Goal: Information Seeking & Learning: Learn about a topic

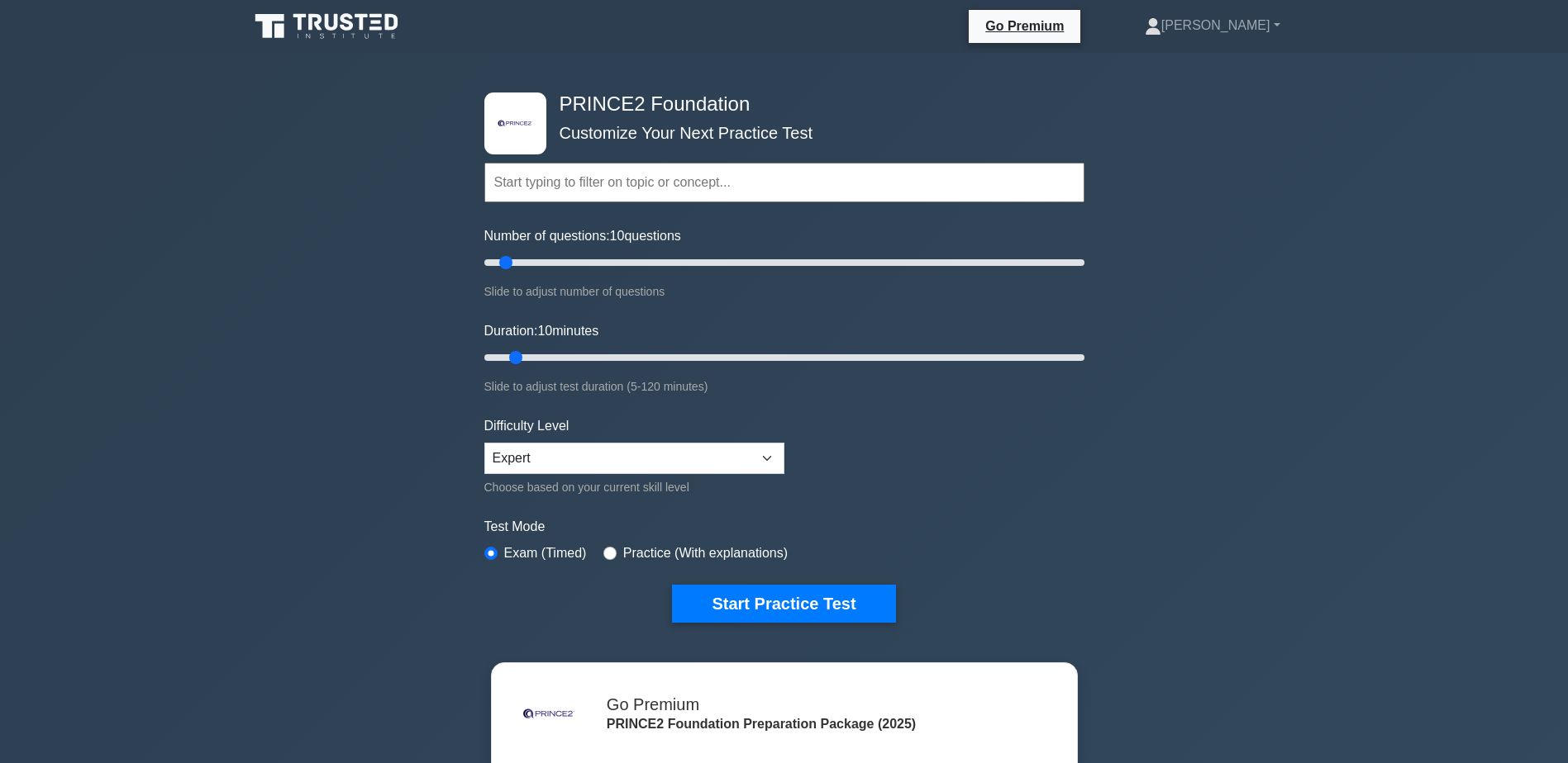
click at [558, 178] on input "text" at bounding box center [784, 182] width 600 height 40
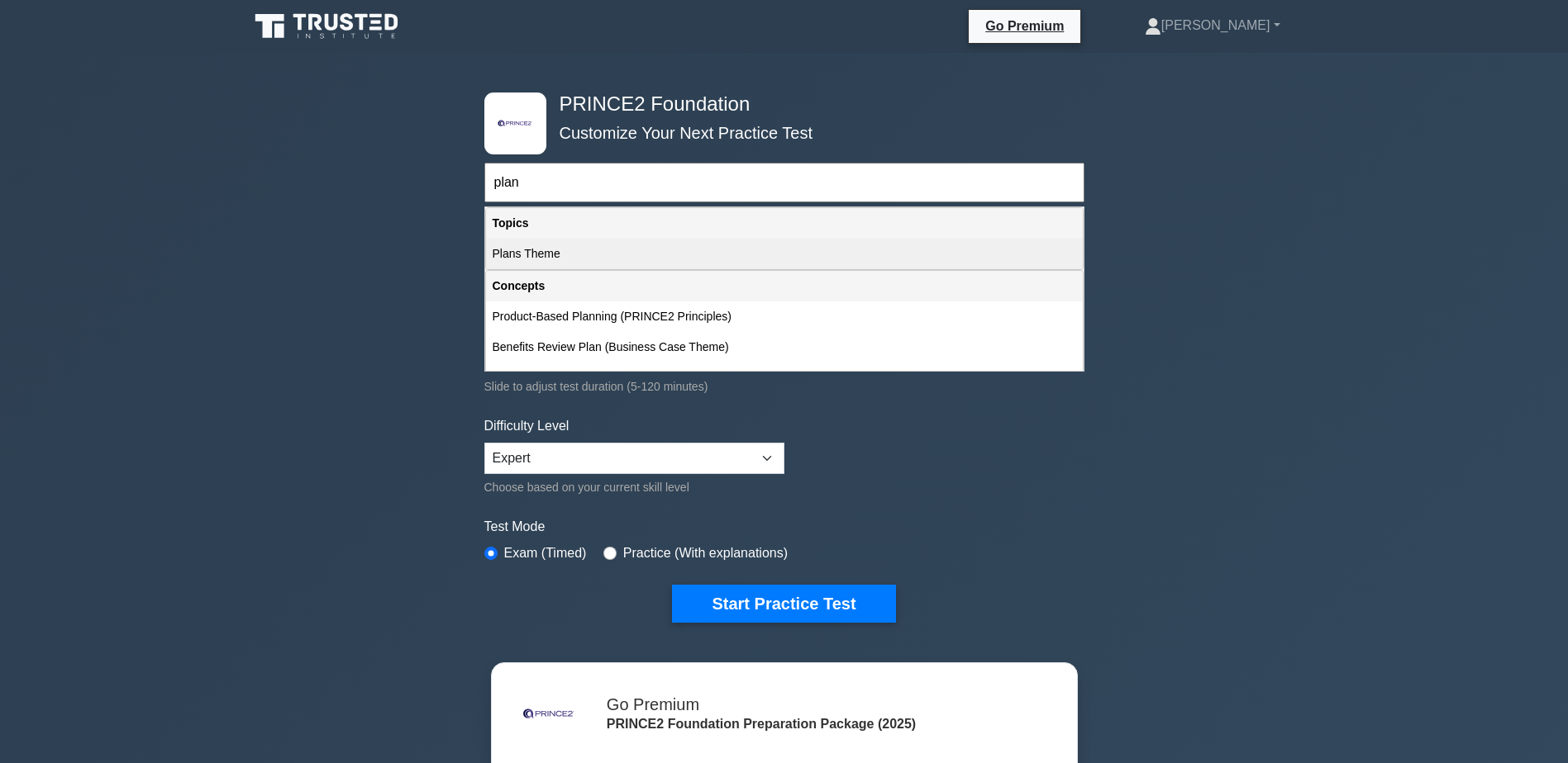
click at [526, 245] on div "Plans Theme" at bounding box center [784, 254] width 597 height 31
type input "Plans Theme"
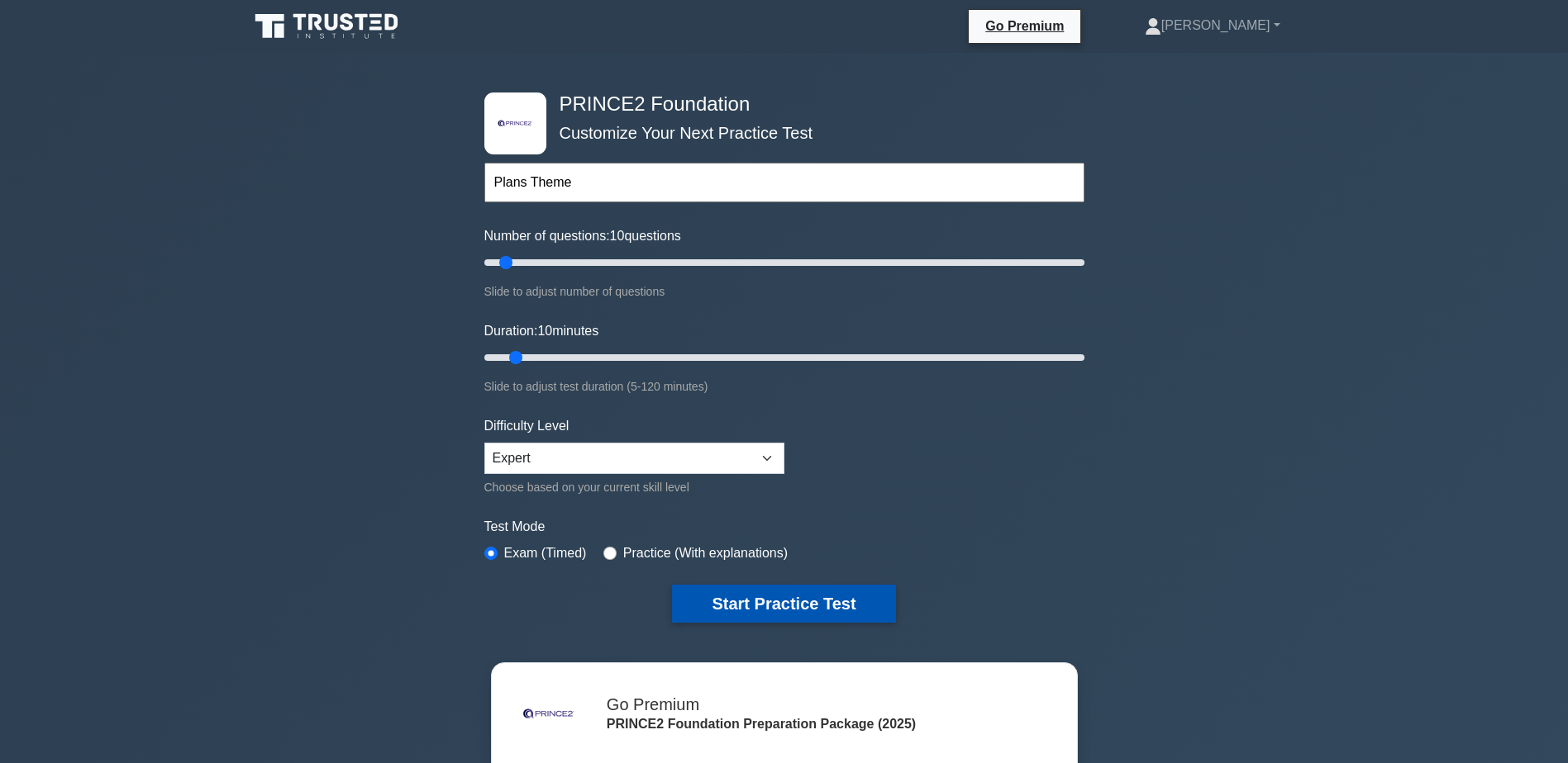
click at [782, 604] on button "Start Practice Test" at bounding box center [783, 604] width 223 height 38
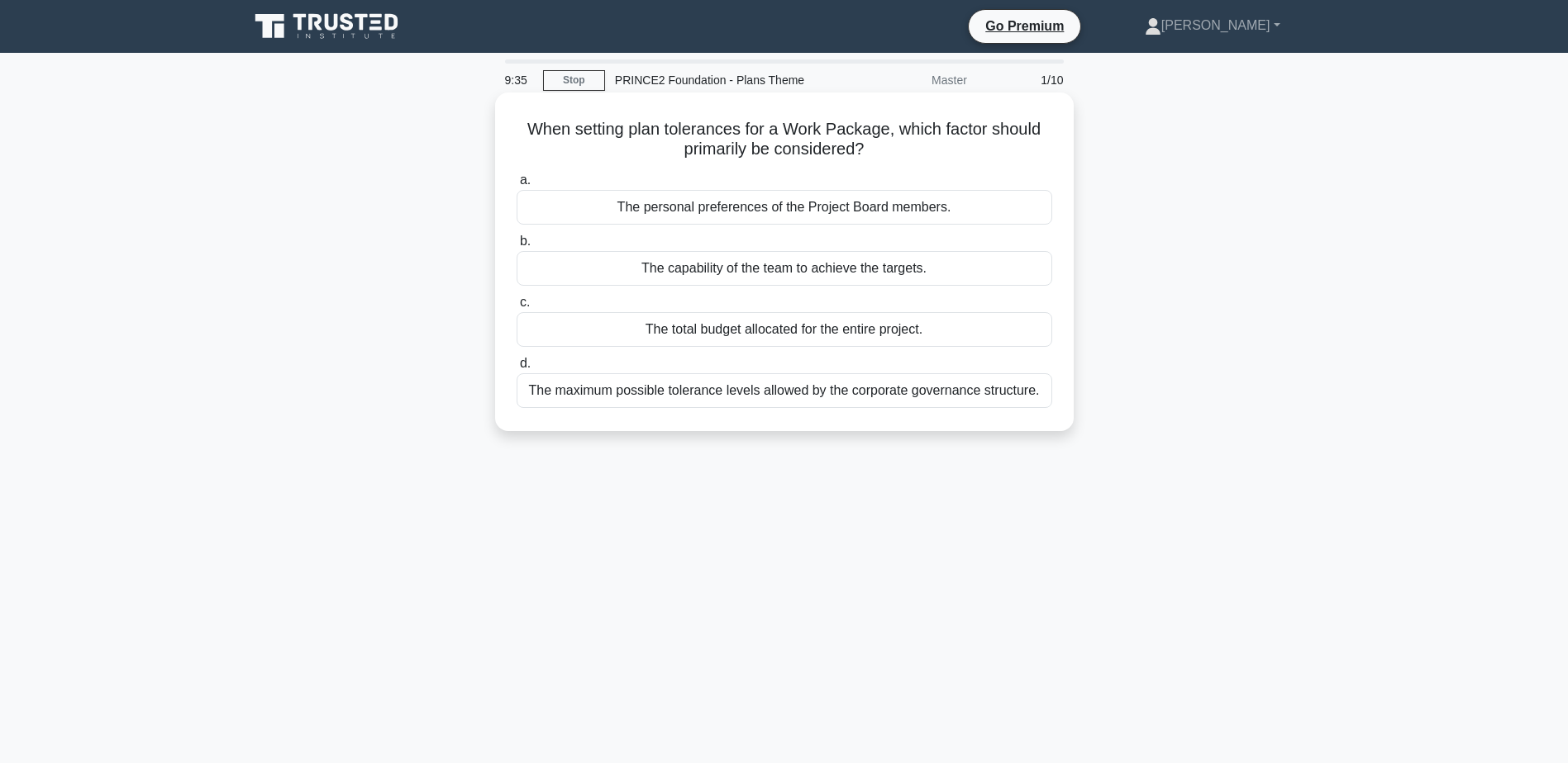
click at [798, 394] on div "The maximum possible tolerance levels allowed by the corporate governance struc…" at bounding box center [784, 390] width 536 height 35
click at [516, 370] on input "d. The maximum possible tolerance levels allowed by the corporate governance st…" at bounding box center [516, 364] width 0 height 11
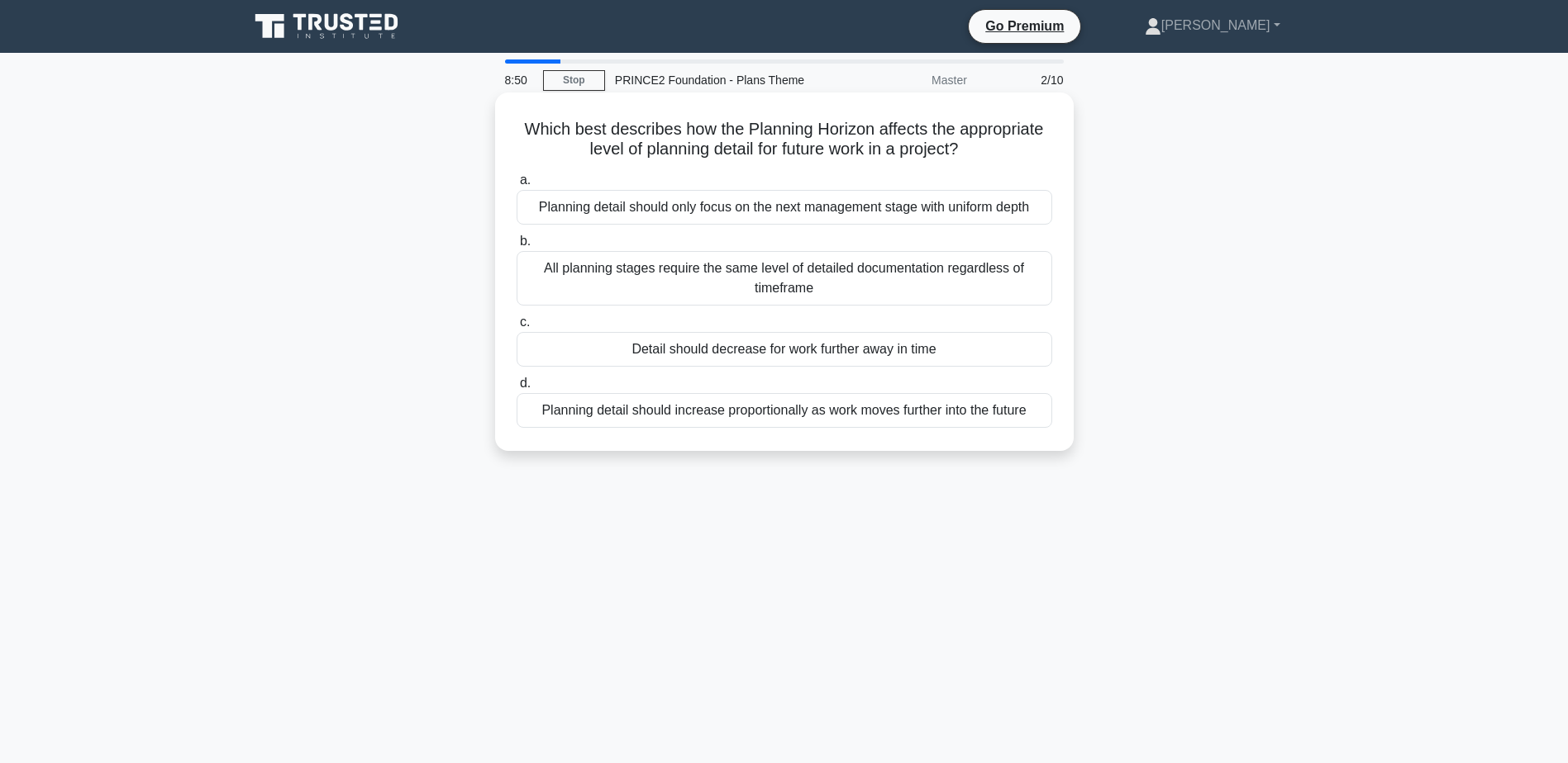
click at [766, 409] on div "Planning detail should increase proportionally as work moves further into the f…" at bounding box center [784, 410] width 536 height 35
click at [516, 389] on input "d. Planning detail should increase proportionally as work moves further into th…" at bounding box center [516, 383] width 0 height 11
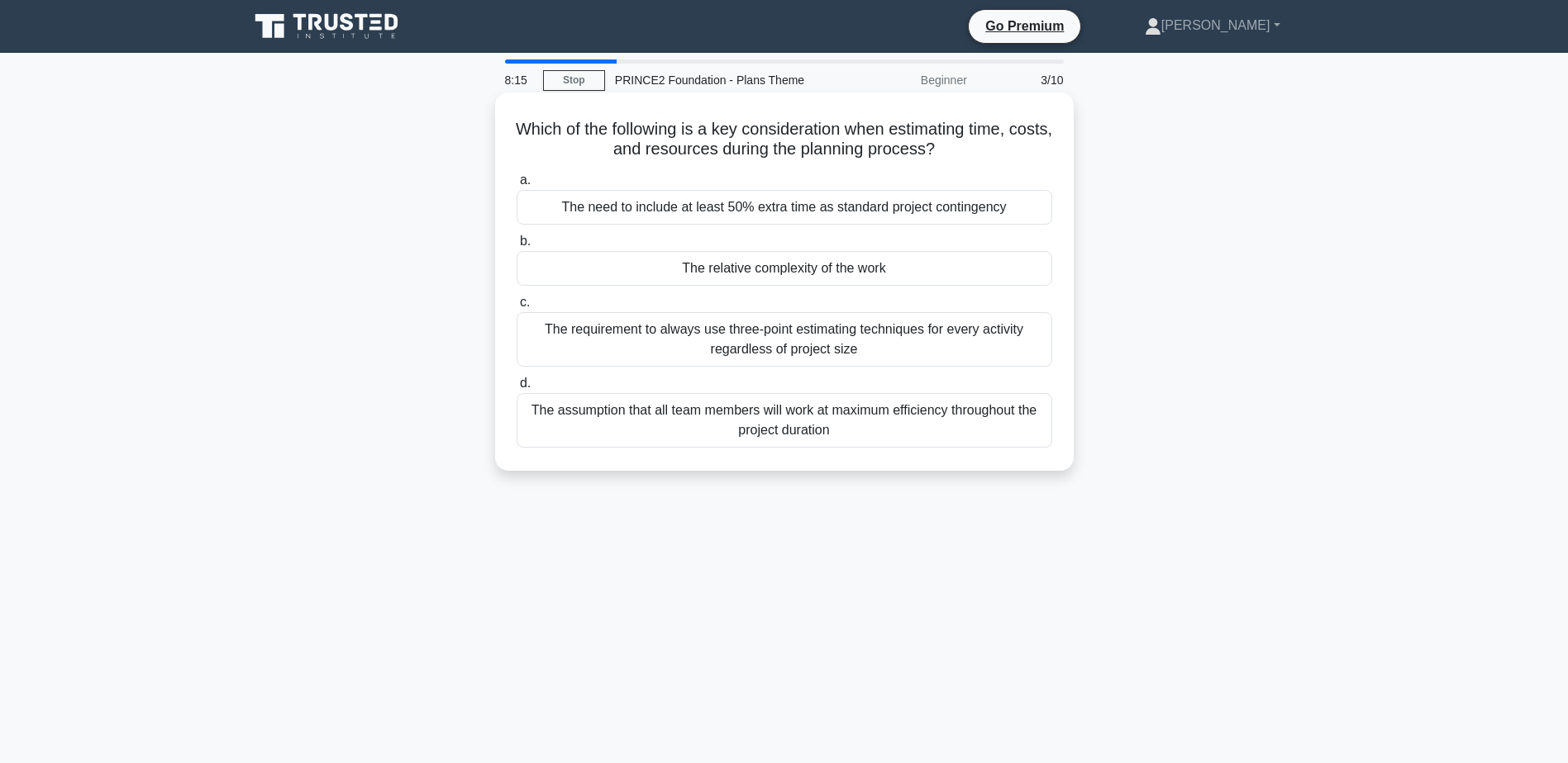
click at [780, 275] on div "The relative complexity of the work" at bounding box center [784, 268] width 536 height 35
click at [516, 247] on input "b. The relative complexity of the work" at bounding box center [516, 241] width 0 height 11
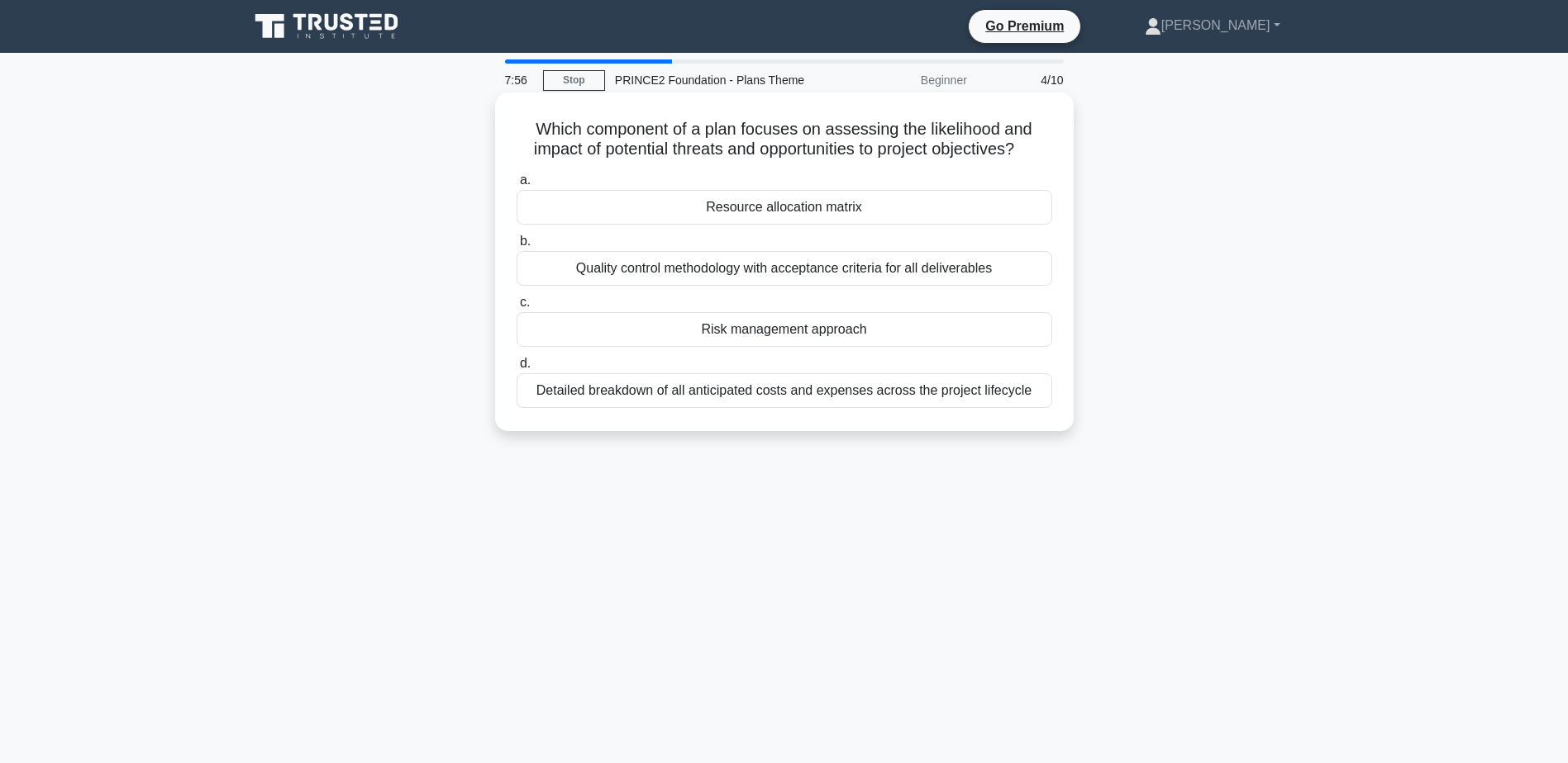
click at [796, 328] on div "Risk management approach" at bounding box center [784, 330] width 536 height 35
click at [516, 308] on input "c. Risk management approach" at bounding box center [516, 303] width 0 height 11
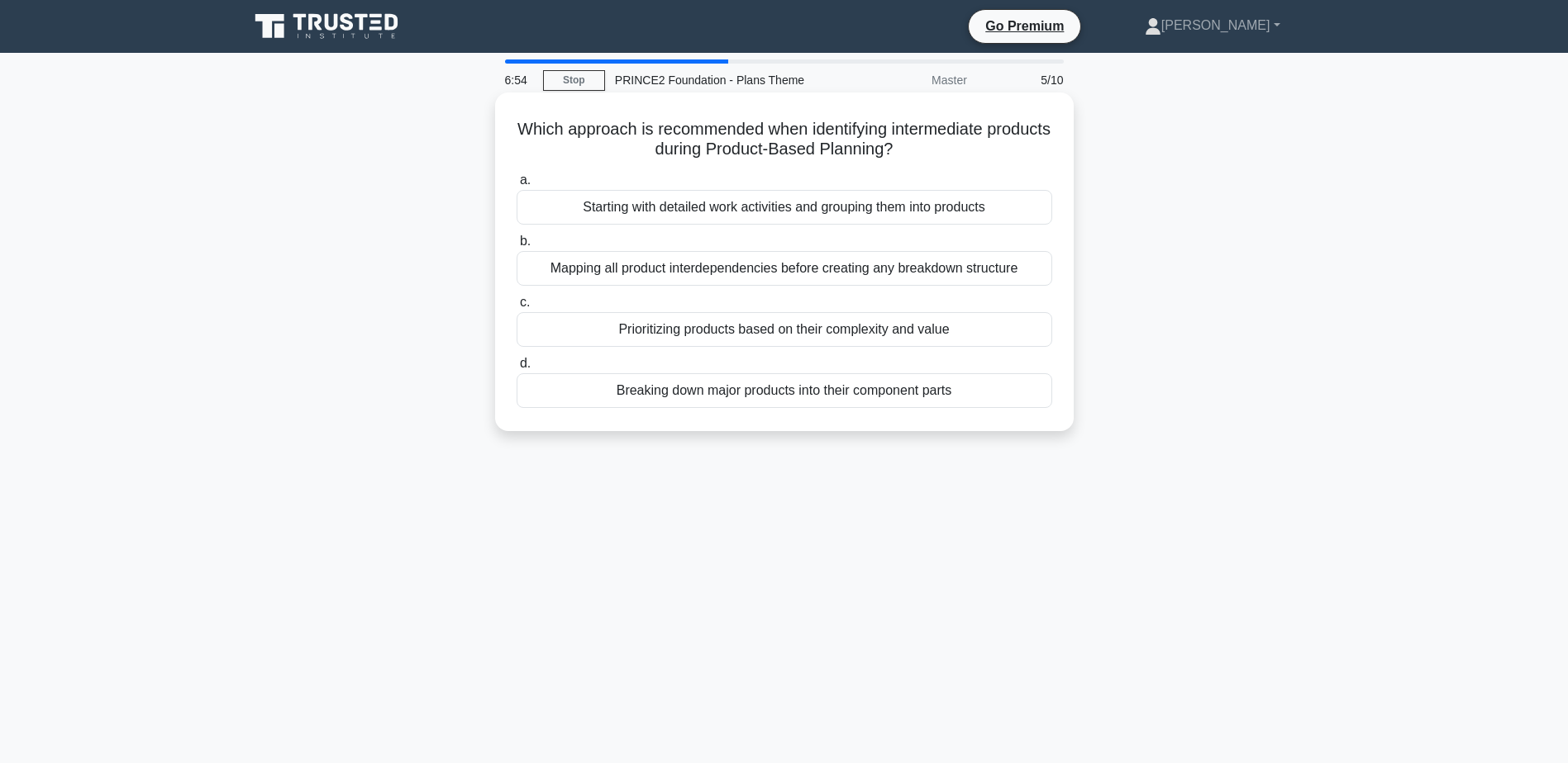
click at [809, 392] on div "Breaking down major products into their component parts" at bounding box center [784, 390] width 536 height 35
click at [516, 370] on input "d. Breaking down major products into their component parts" at bounding box center [516, 364] width 0 height 11
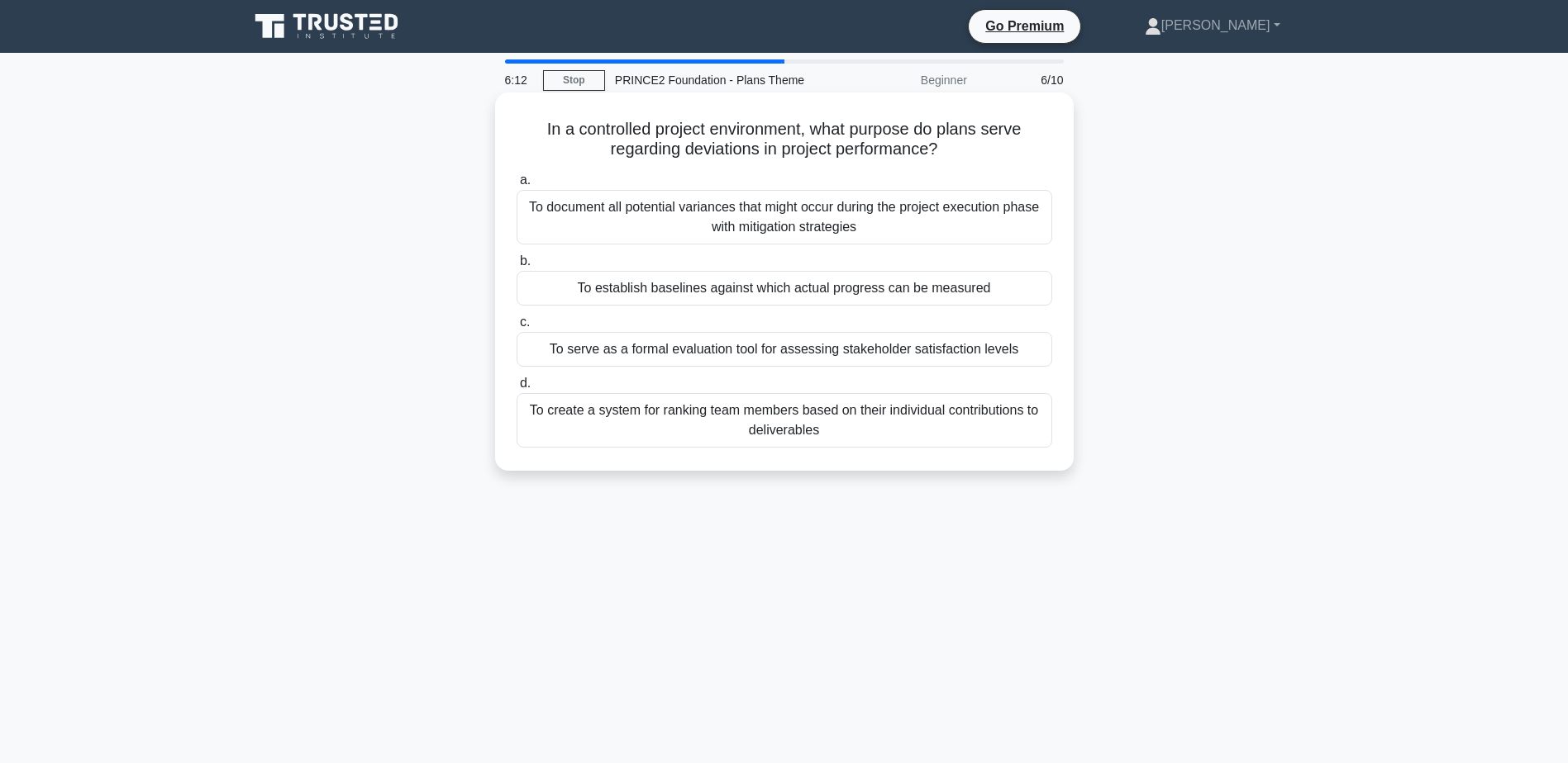
click at [795, 288] on div "To establish baselines against which actual progress can be measured" at bounding box center [784, 288] width 536 height 35
click at [516, 267] on input "b. To establish baselines against which actual progress can be measured" at bounding box center [516, 261] width 0 height 11
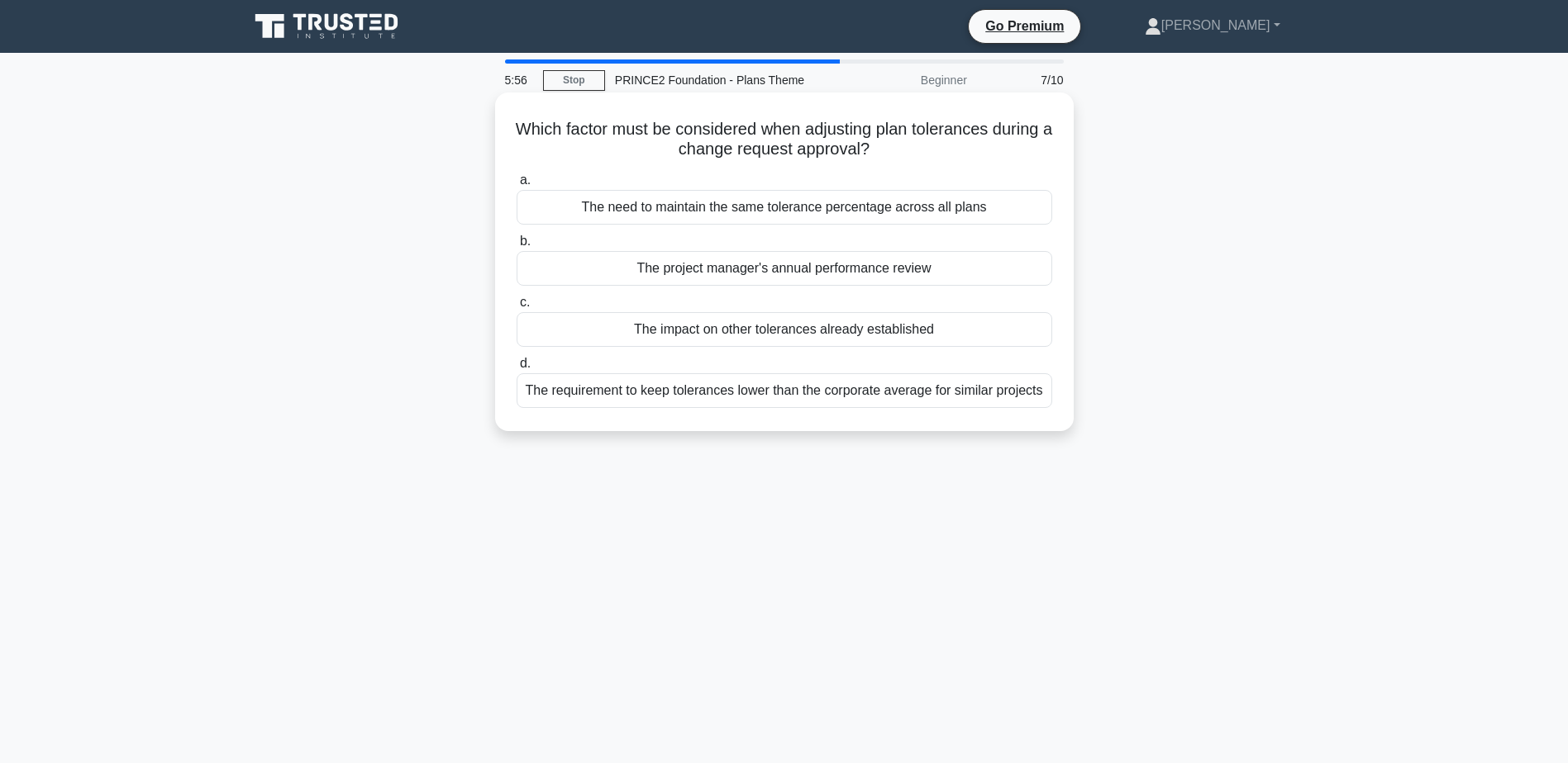
click at [814, 324] on div "The impact on other tolerances already established" at bounding box center [784, 330] width 536 height 35
click at [516, 308] on input "c. The impact on other tolerances already established" at bounding box center [516, 303] width 0 height 11
click at [822, 274] on div "Obtaining formal approval on all product descriptions from stakeholders" at bounding box center [784, 268] width 536 height 35
click at [516, 247] on input "b. Obtaining formal approval on all product descriptions from stakeholders" at bounding box center [516, 241] width 0 height 11
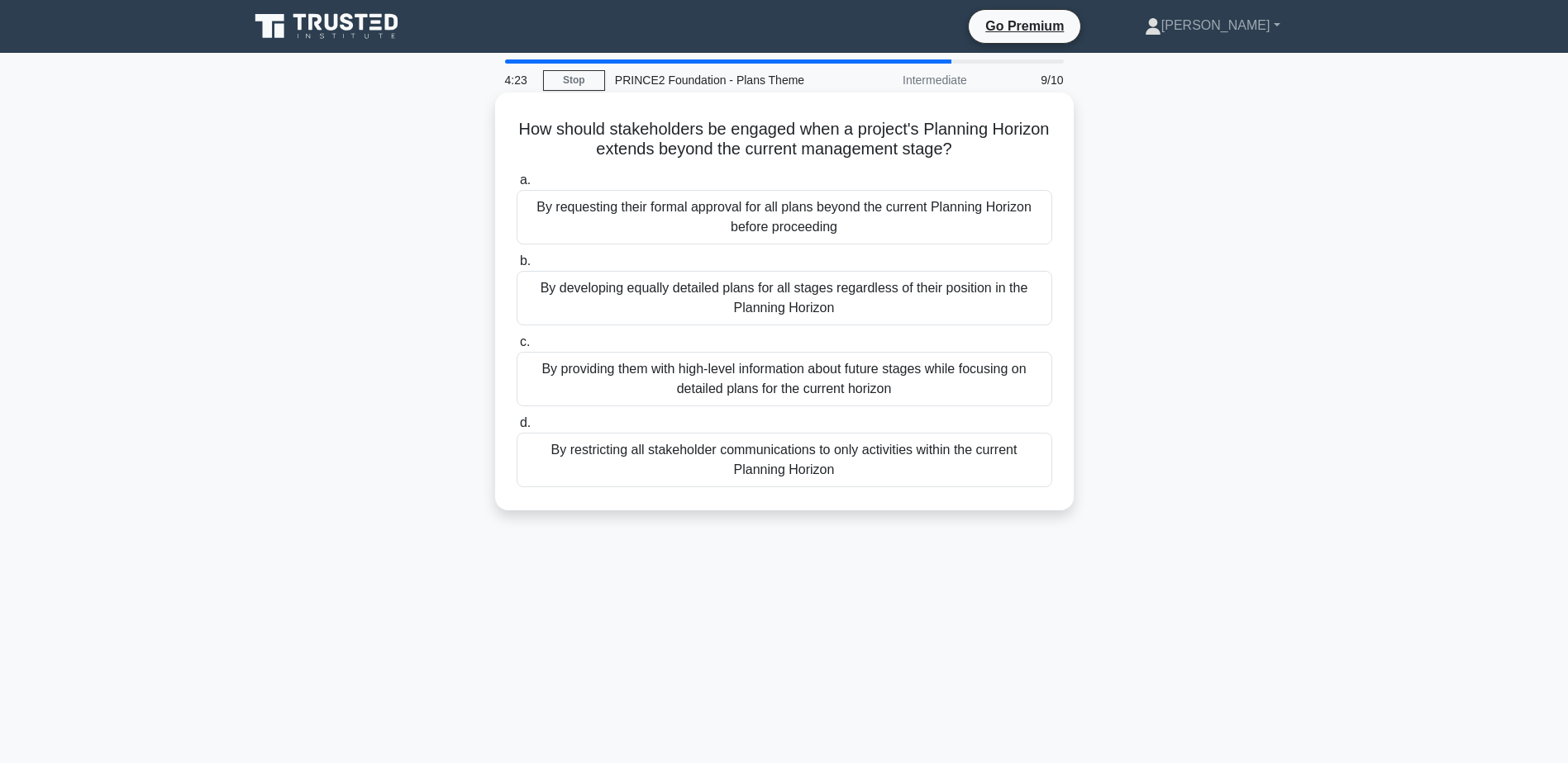
click at [845, 377] on div "By providing them with high-level information about future stages while focusin…" at bounding box center [784, 379] width 536 height 55
click at [516, 348] on input "c. By providing them with high-level information about future stages while focu…" at bounding box center [516, 342] width 0 height 11
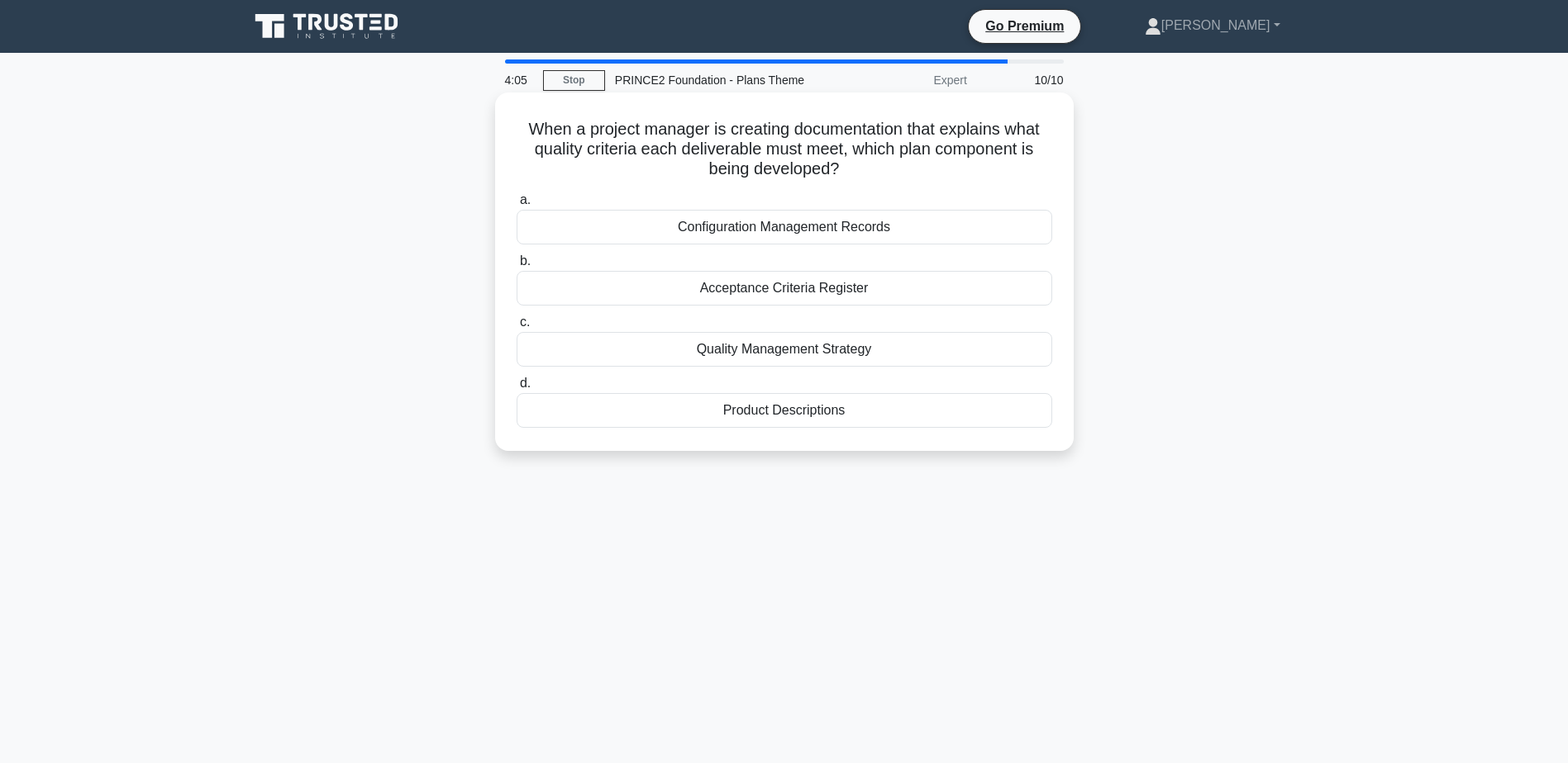
click at [820, 408] on div "Product Descriptions" at bounding box center [784, 410] width 536 height 35
click at [516, 389] on input "d. Product Descriptions" at bounding box center [516, 383] width 0 height 11
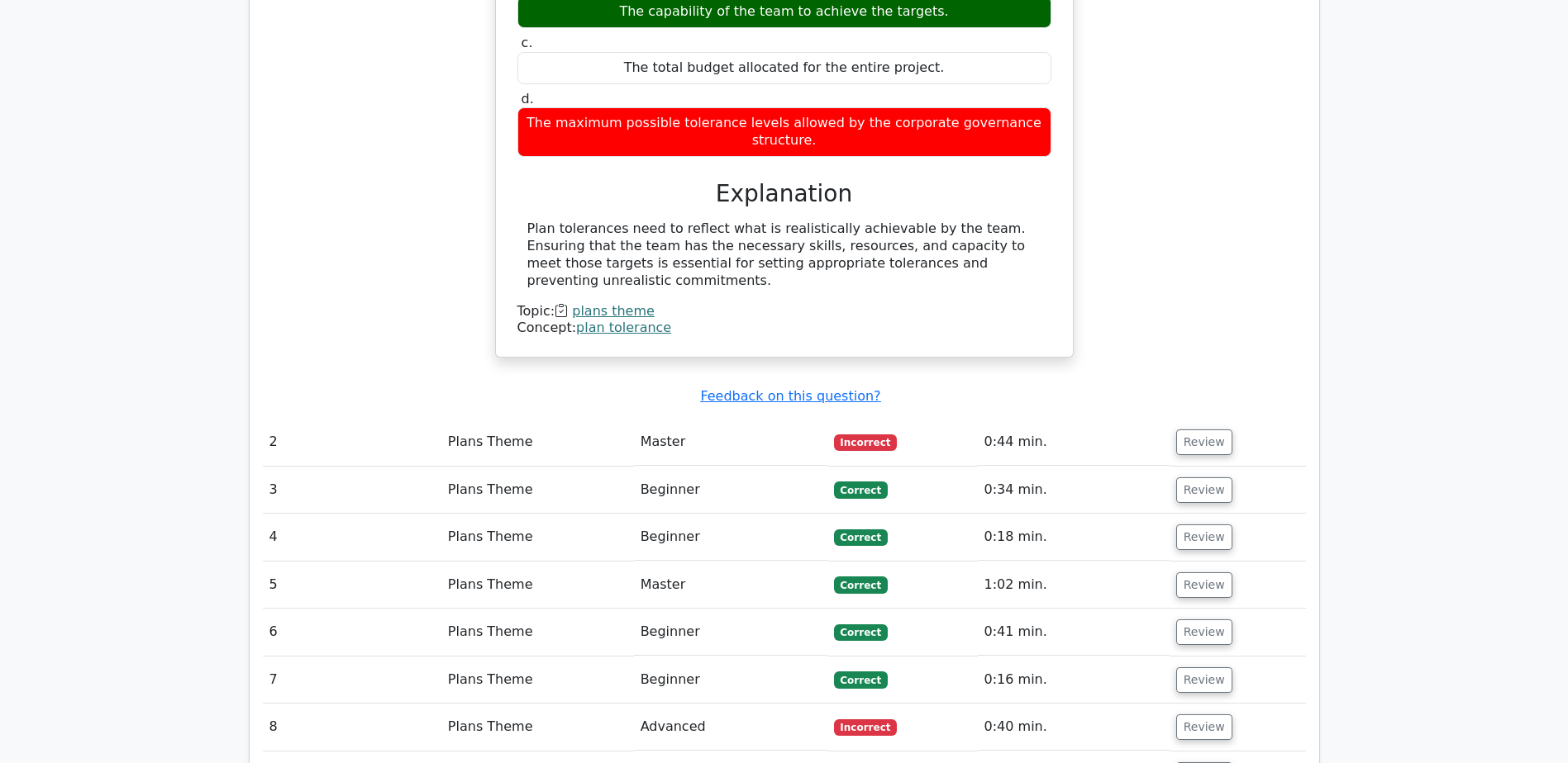
scroll to position [1487, 0]
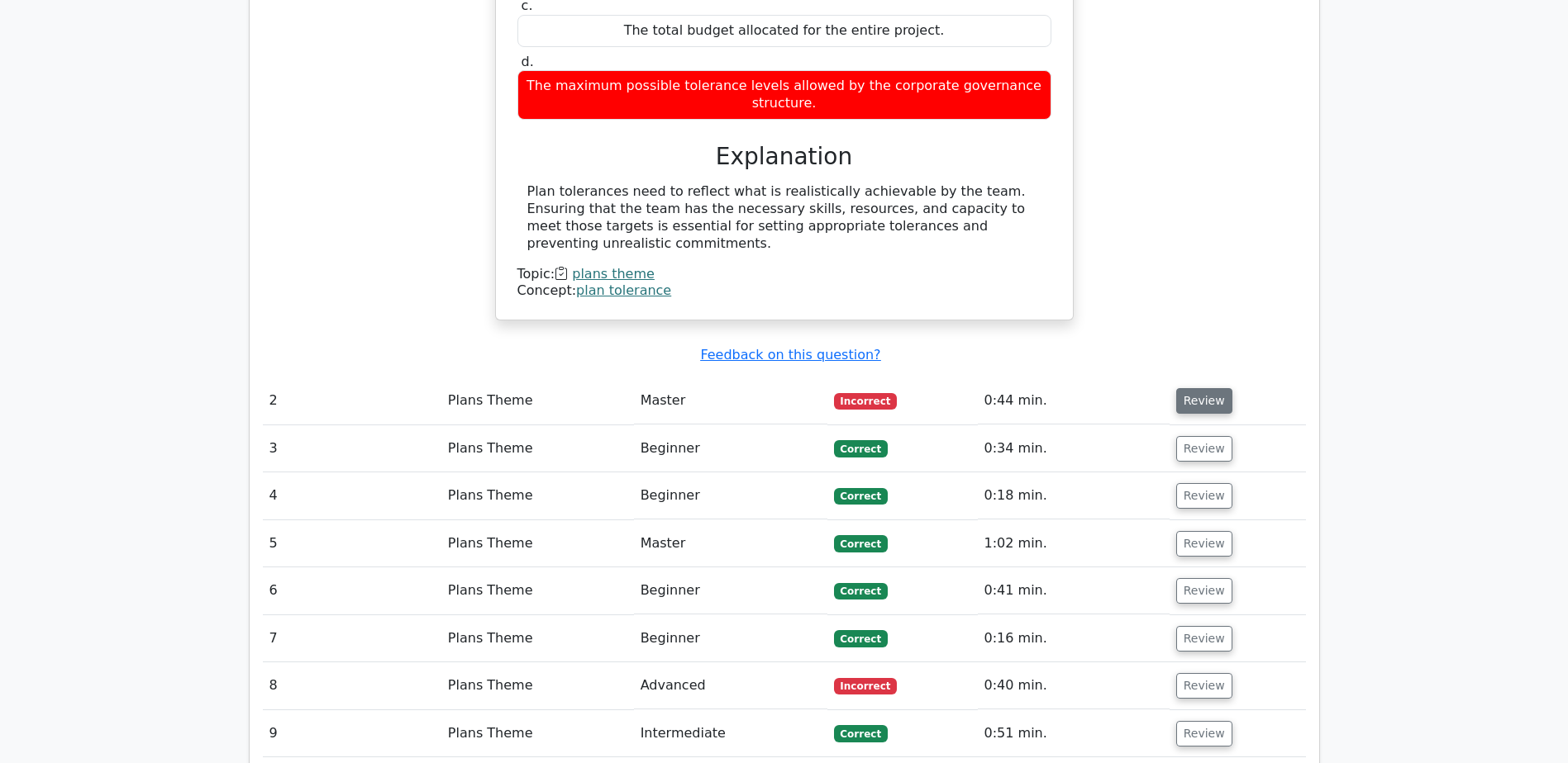
click at [1203, 388] on button "Review" at bounding box center [1203, 401] width 56 height 26
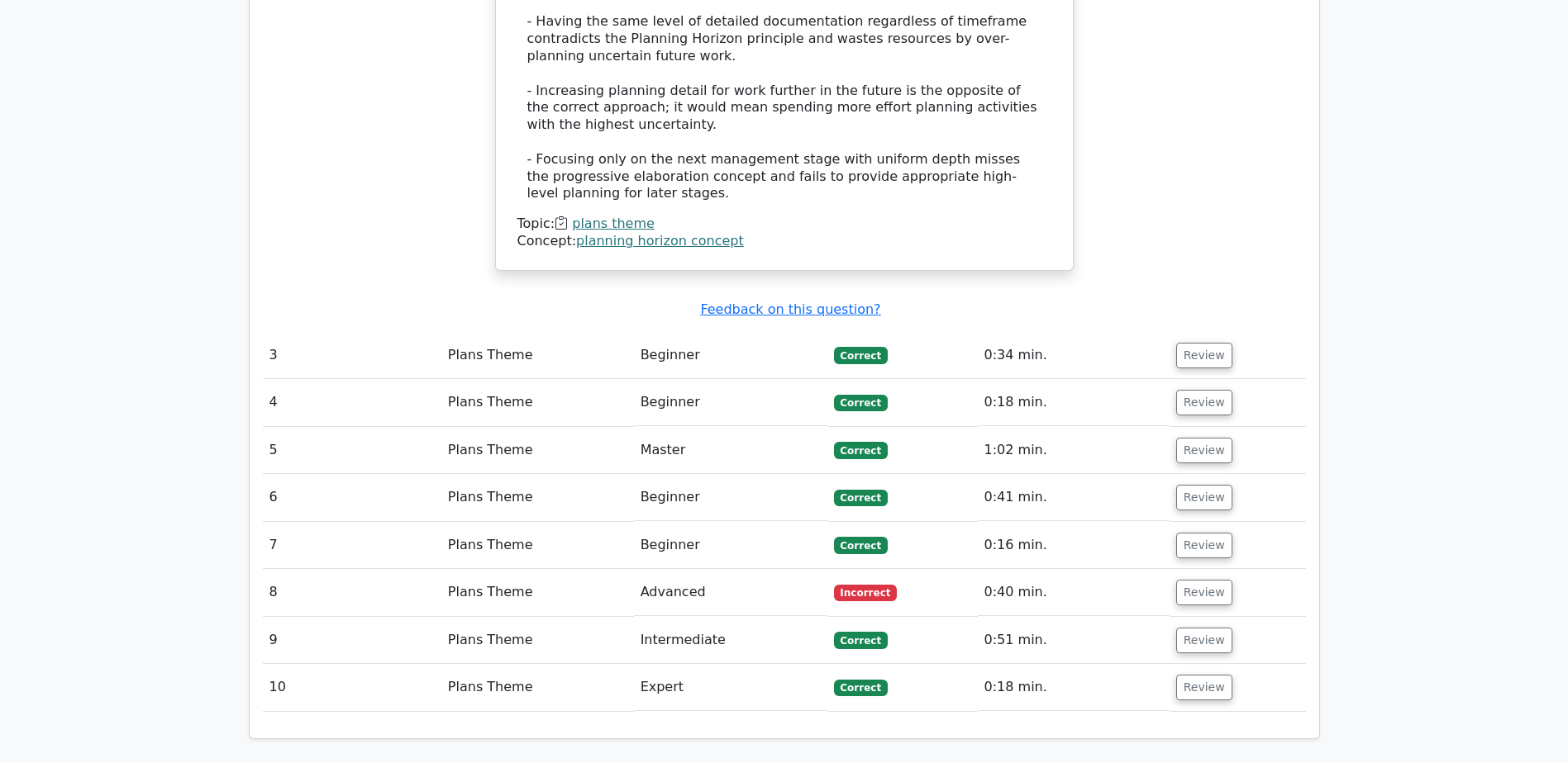
scroll to position [2561, 0]
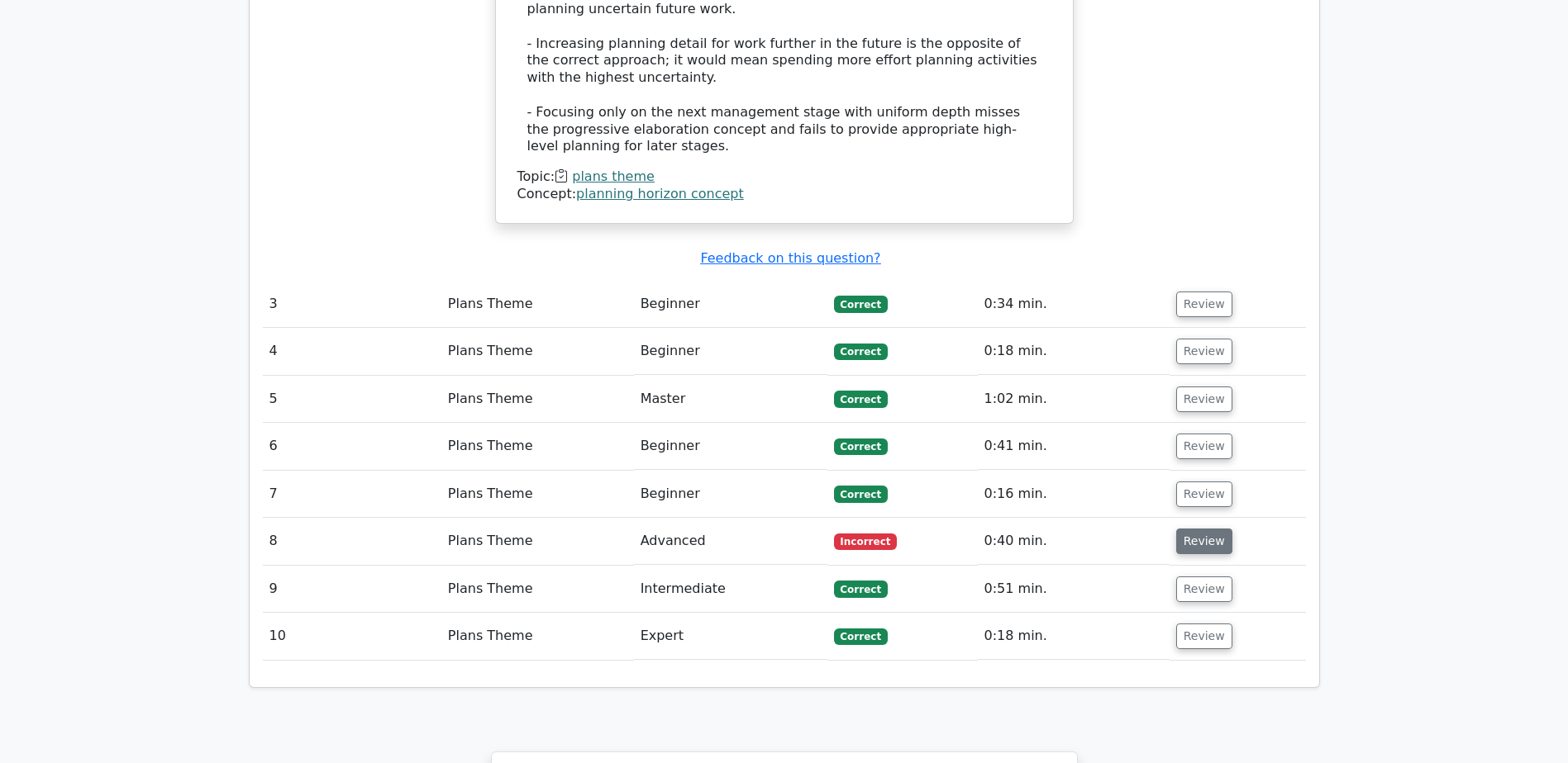
click at [1192, 529] on button "Review" at bounding box center [1203, 542] width 56 height 26
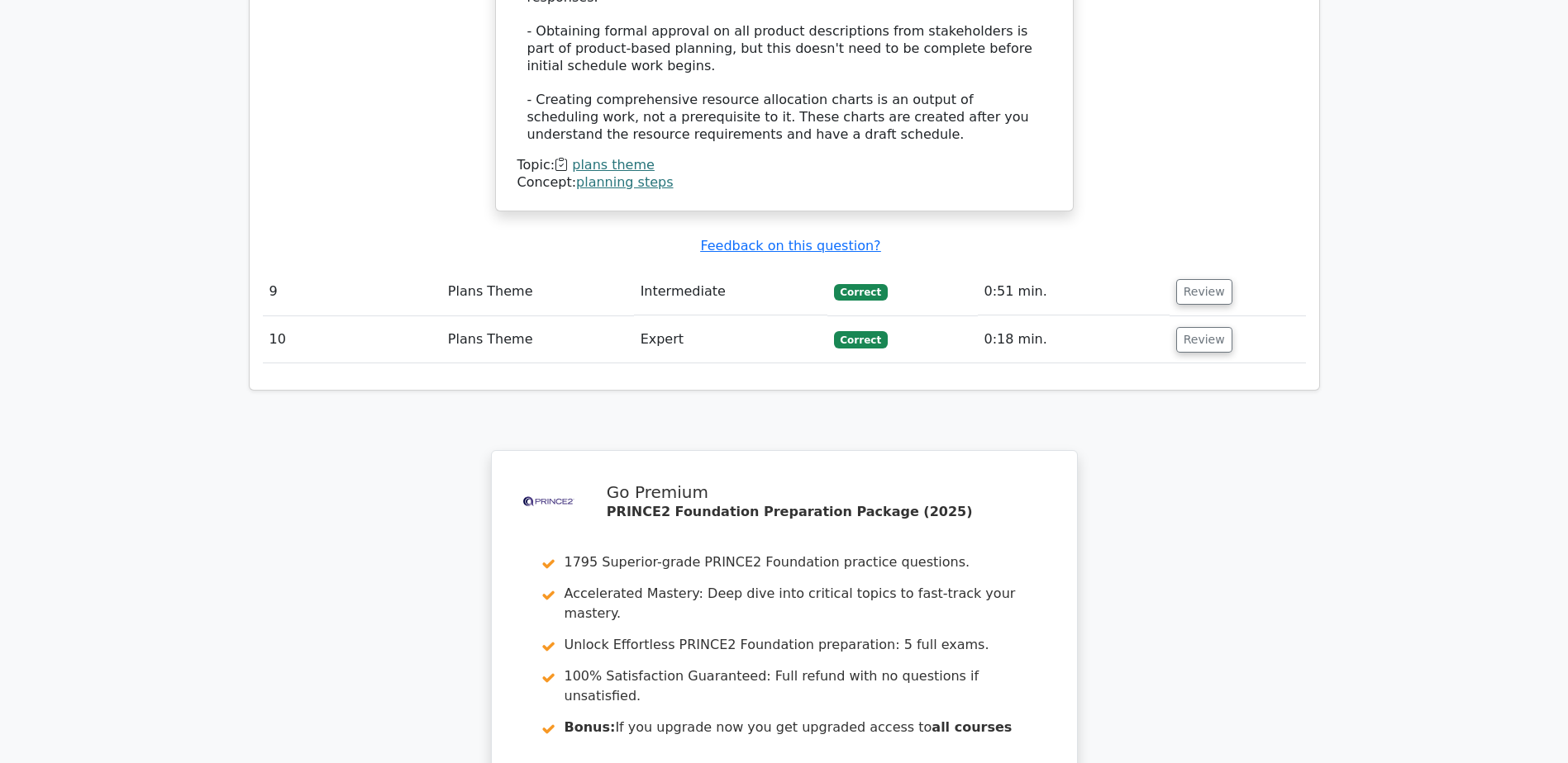
scroll to position [4002, 0]
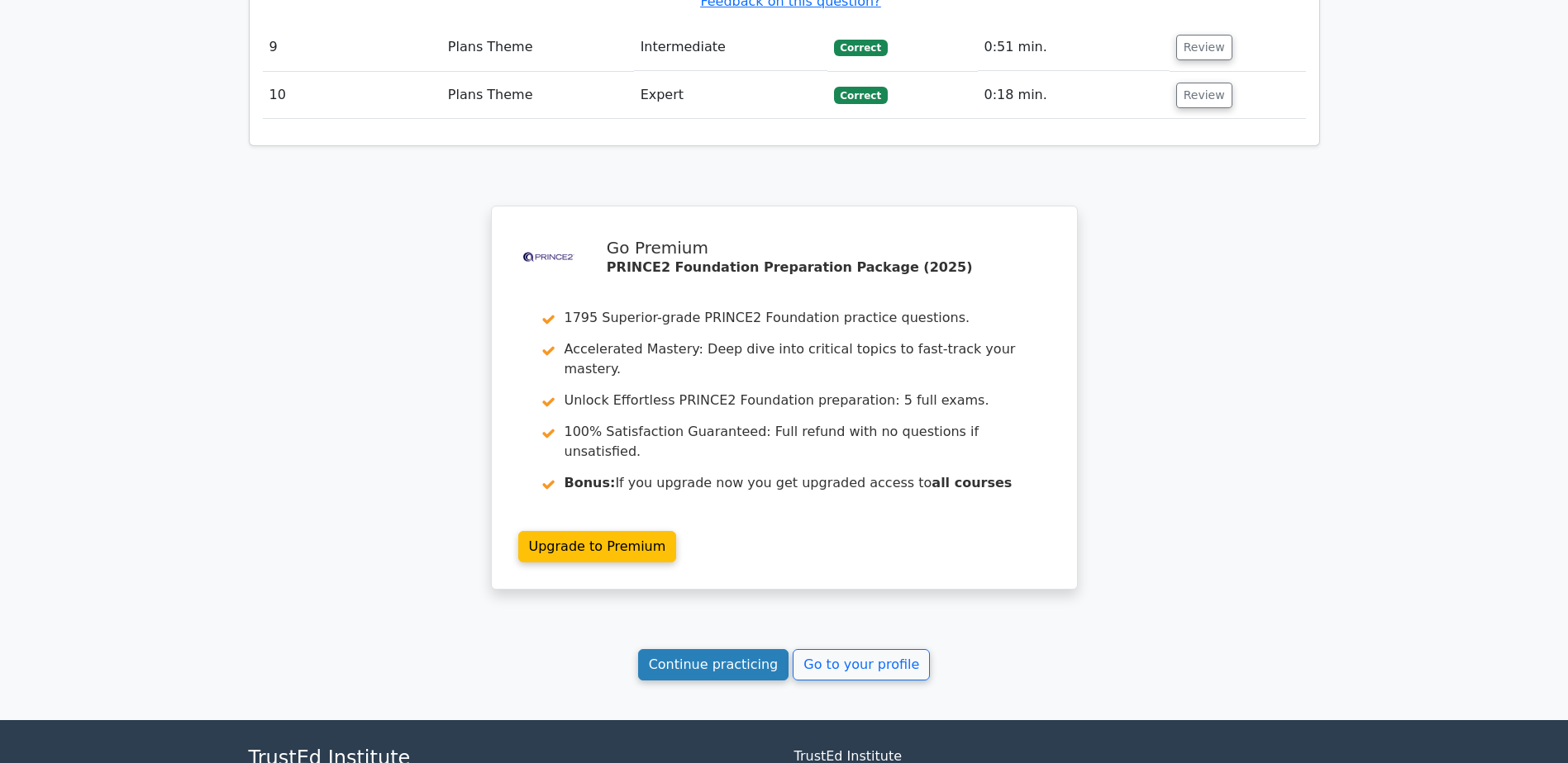
click at [729, 649] on link "Continue practicing" at bounding box center [713, 665] width 151 height 32
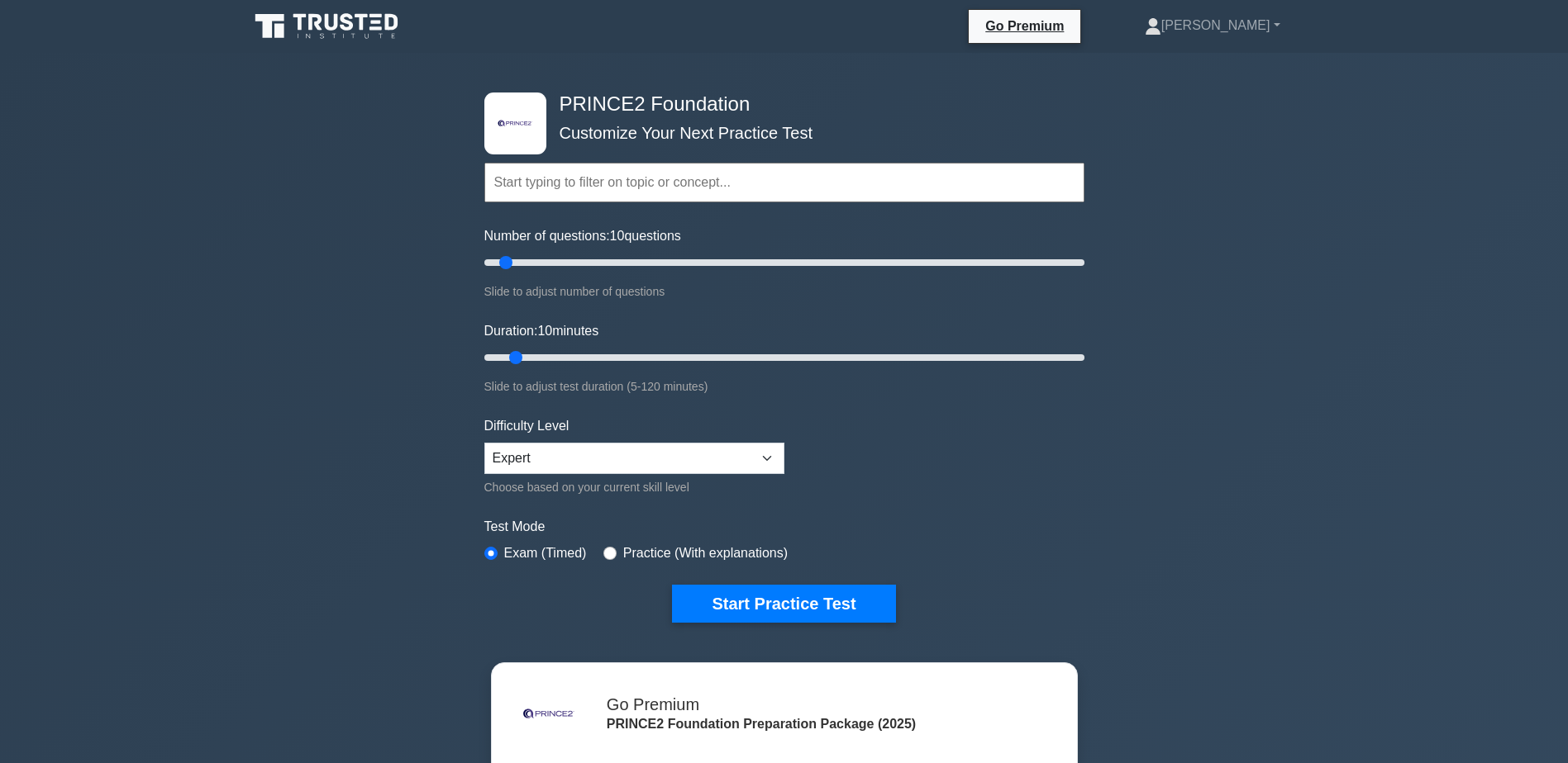
click at [584, 178] on input "text" at bounding box center [784, 182] width 600 height 40
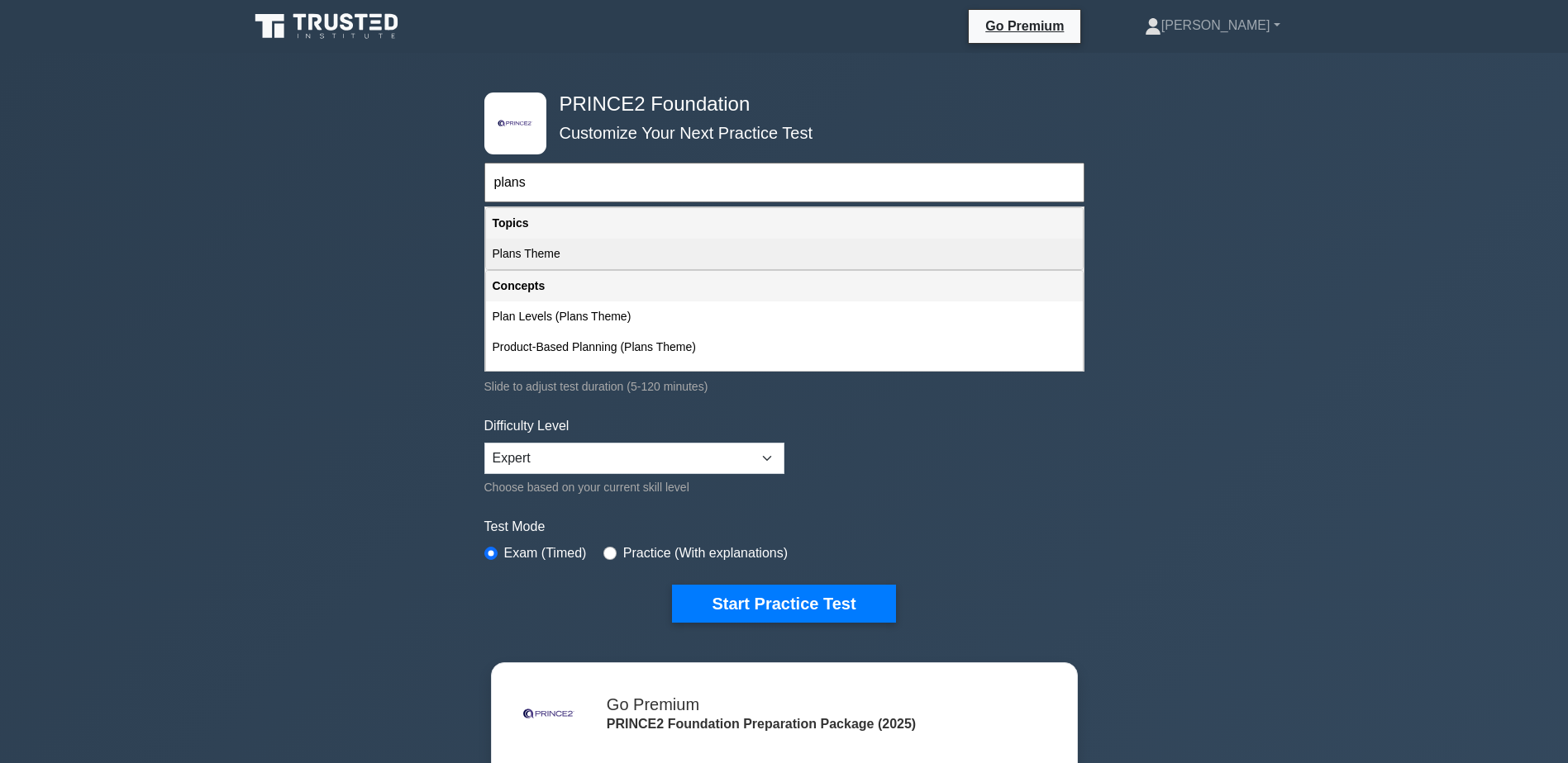
click at [542, 261] on div "Plans Theme" at bounding box center [784, 254] width 597 height 31
type input "Plans Theme"
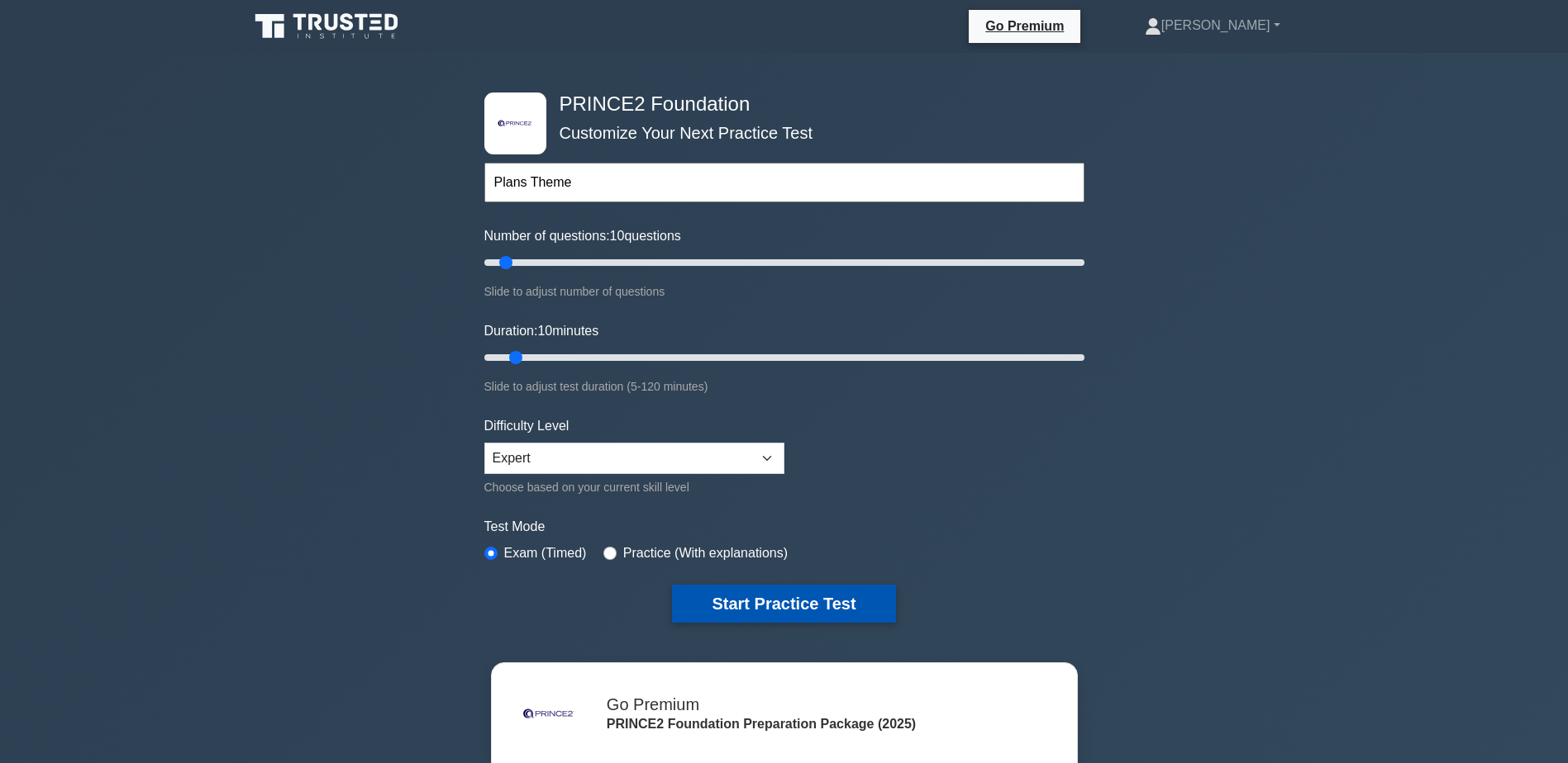
click at [796, 597] on button "Start Practice Test" at bounding box center [783, 604] width 223 height 38
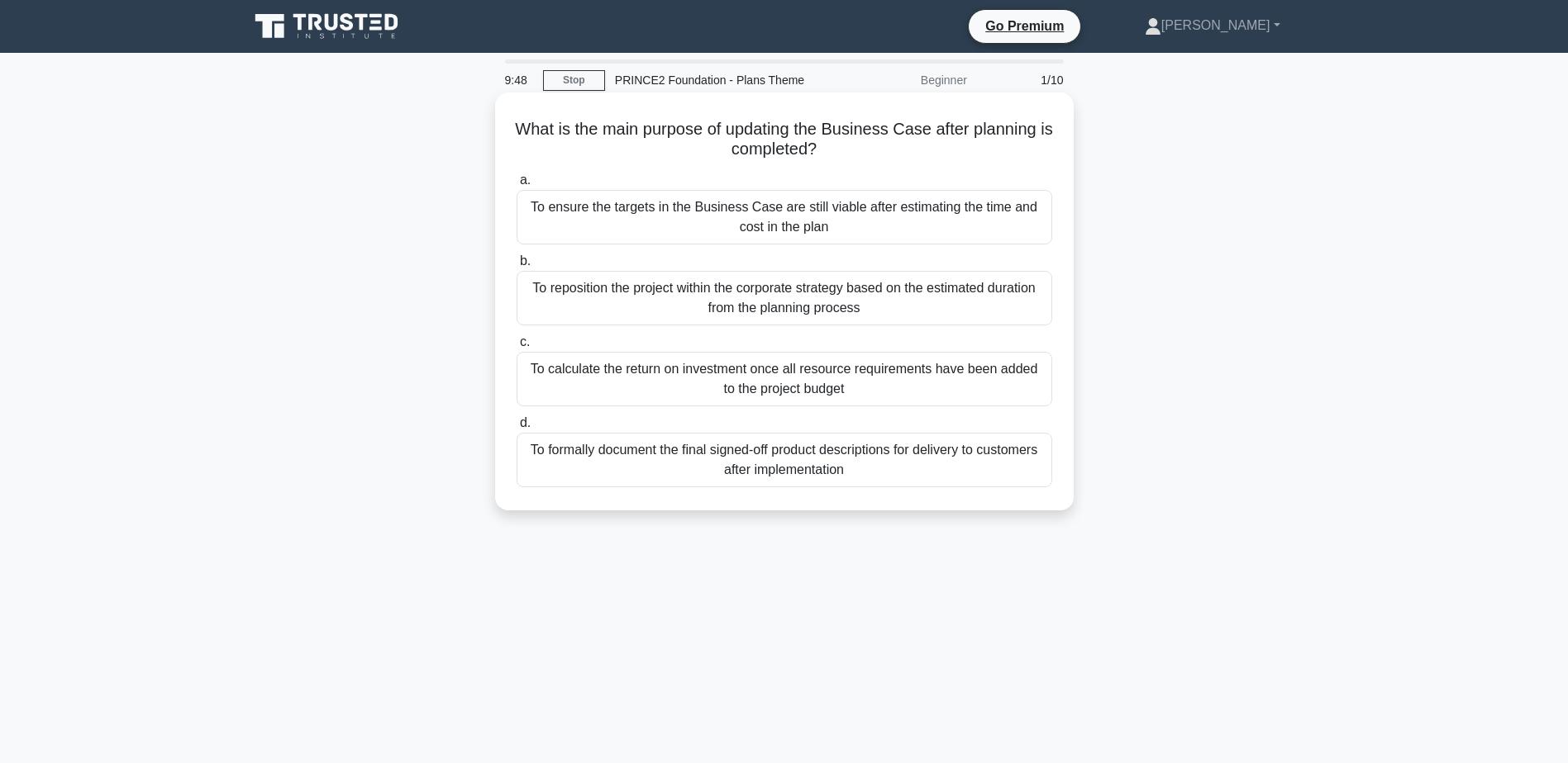
click at [835, 212] on div "To ensure the targets in the Business Case are still viable after estimating th…" at bounding box center [784, 217] width 536 height 55
click at [516, 186] on input "a. To ensure the targets in the Business Case are still viable after estimating…" at bounding box center [516, 180] width 0 height 11
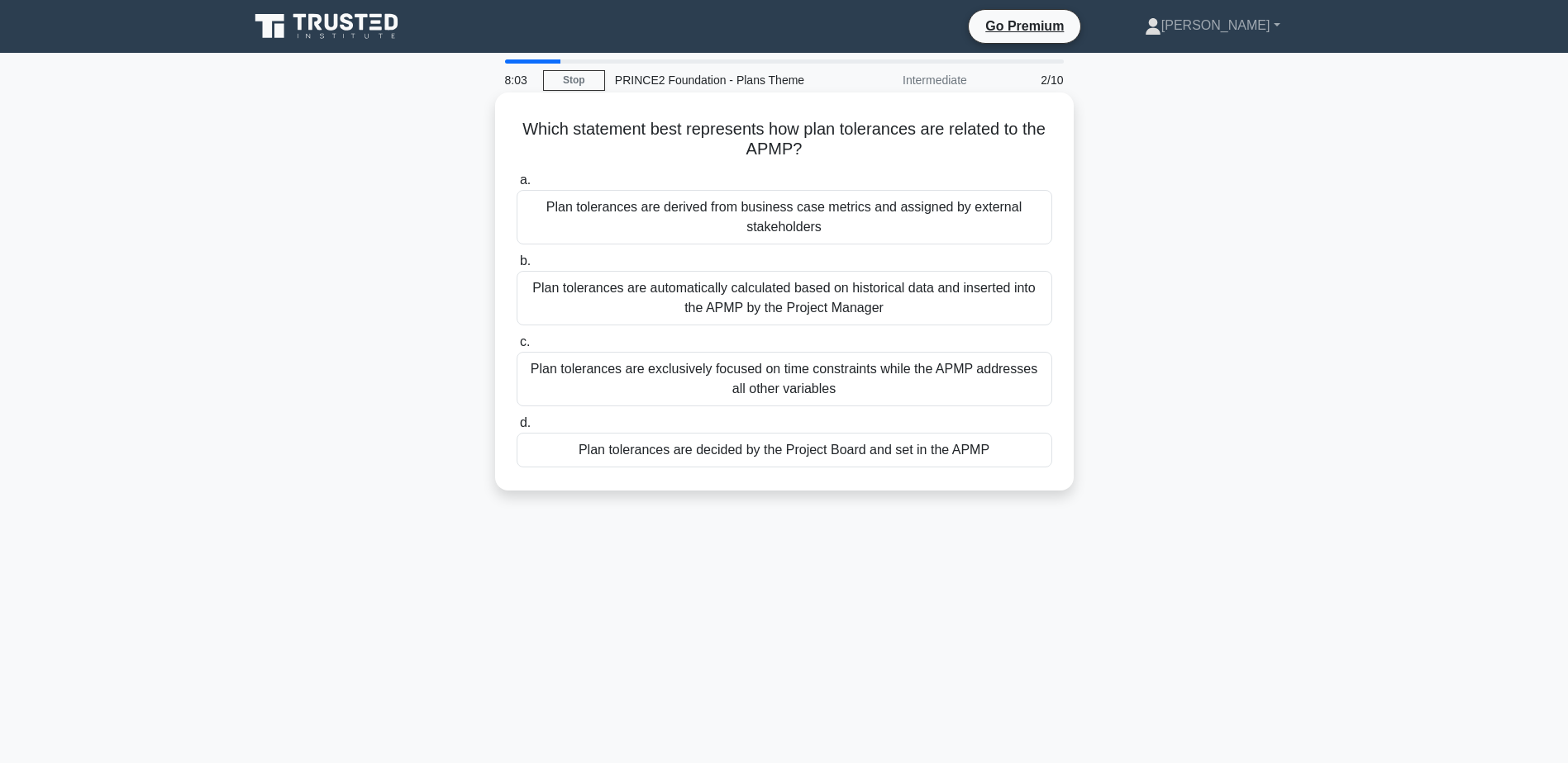
click at [768, 454] on div "Plan tolerances are decided by the Project Board and set in the APMP" at bounding box center [784, 450] width 536 height 35
click at [516, 429] on input "d. Plan tolerances are decided by the Project Board and set in the APMP" at bounding box center [516, 423] width 0 height 11
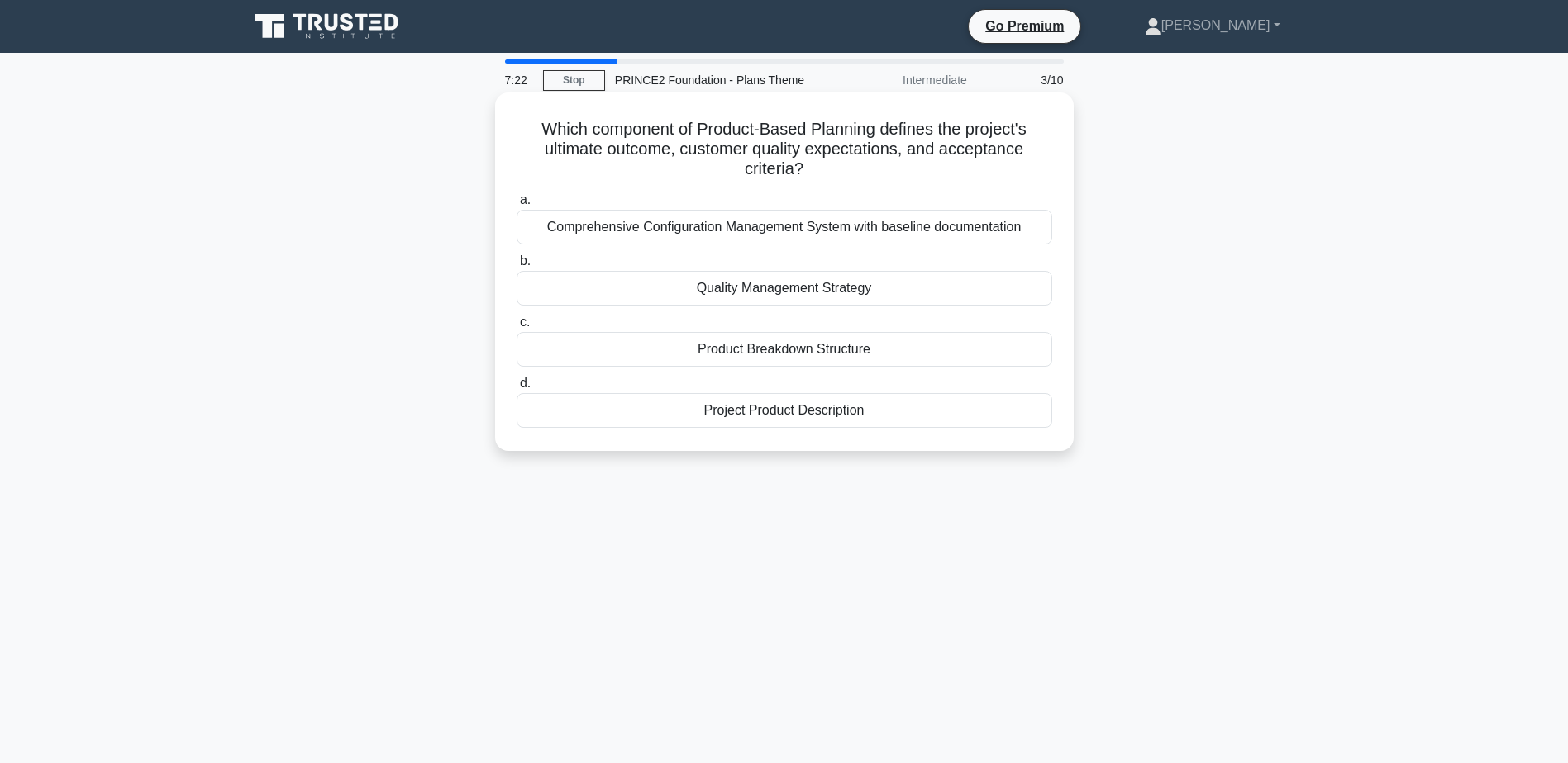
click at [851, 226] on div "Comprehensive Configuration Management System with baseline documentation" at bounding box center [784, 227] width 536 height 35
click at [516, 206] on input "a. Comprehensive Configuration Management System with baseline documentation" at bounding box center [516, 200] width 0 height 11
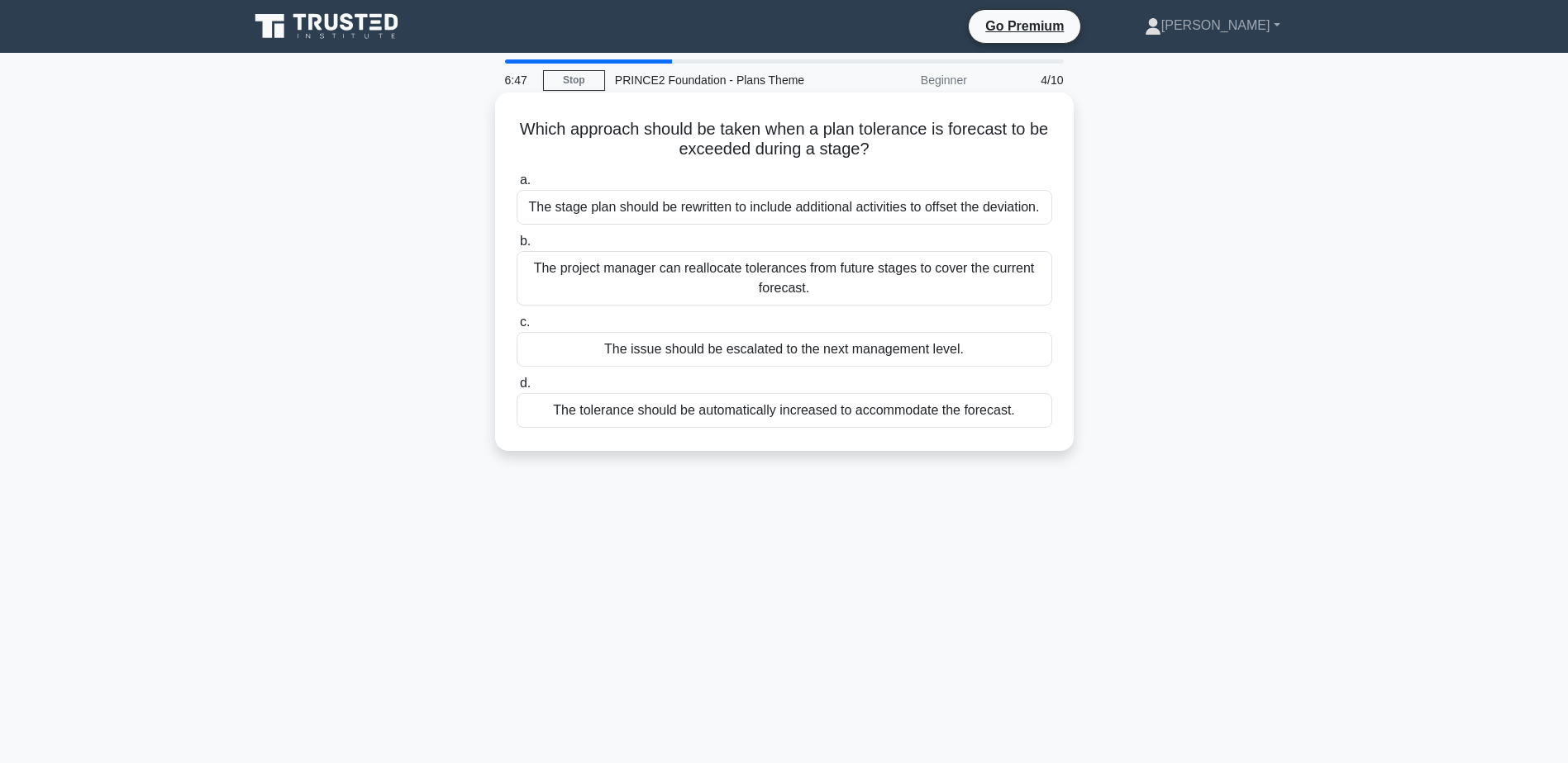
click at [813, 350] on div "The issue should be escalated to the next management level." at bounding box center [784, 349] width 536 height 35
click at [516, 328] on input "c. The issue should be escalated to the next management level." at bounding box center [516, 323] width 0 height 11
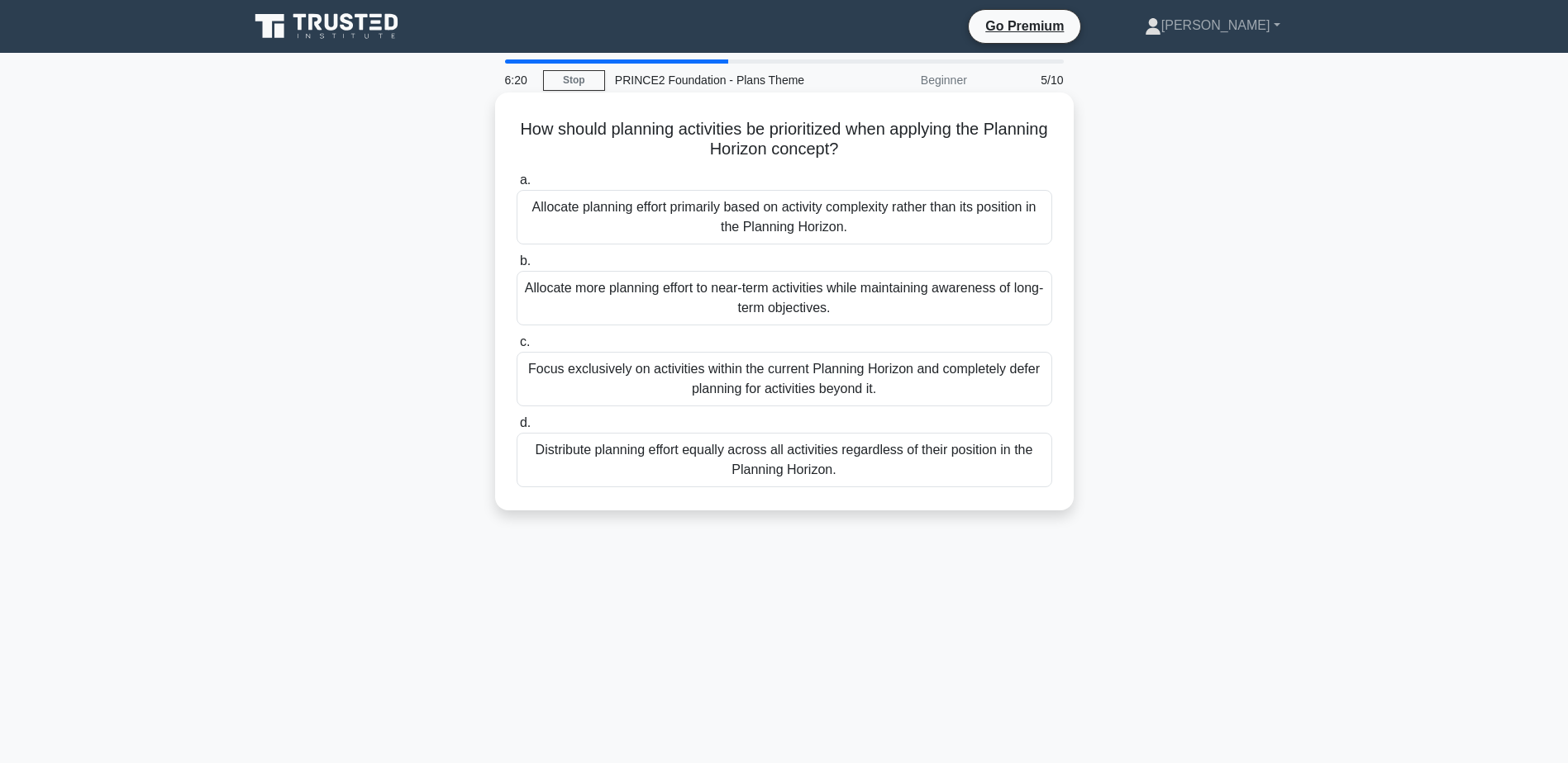
click at [845, 298] on div "Allocate more planning effort to near-term activities while maintaining awarene…" at bounding box center [784, 298] width 536 height 55
click at [516, 267] on input "b. Allocate more planning effort to near-term activities while maintaining awar…" at bounding box center [516, 261] width 0 height 11
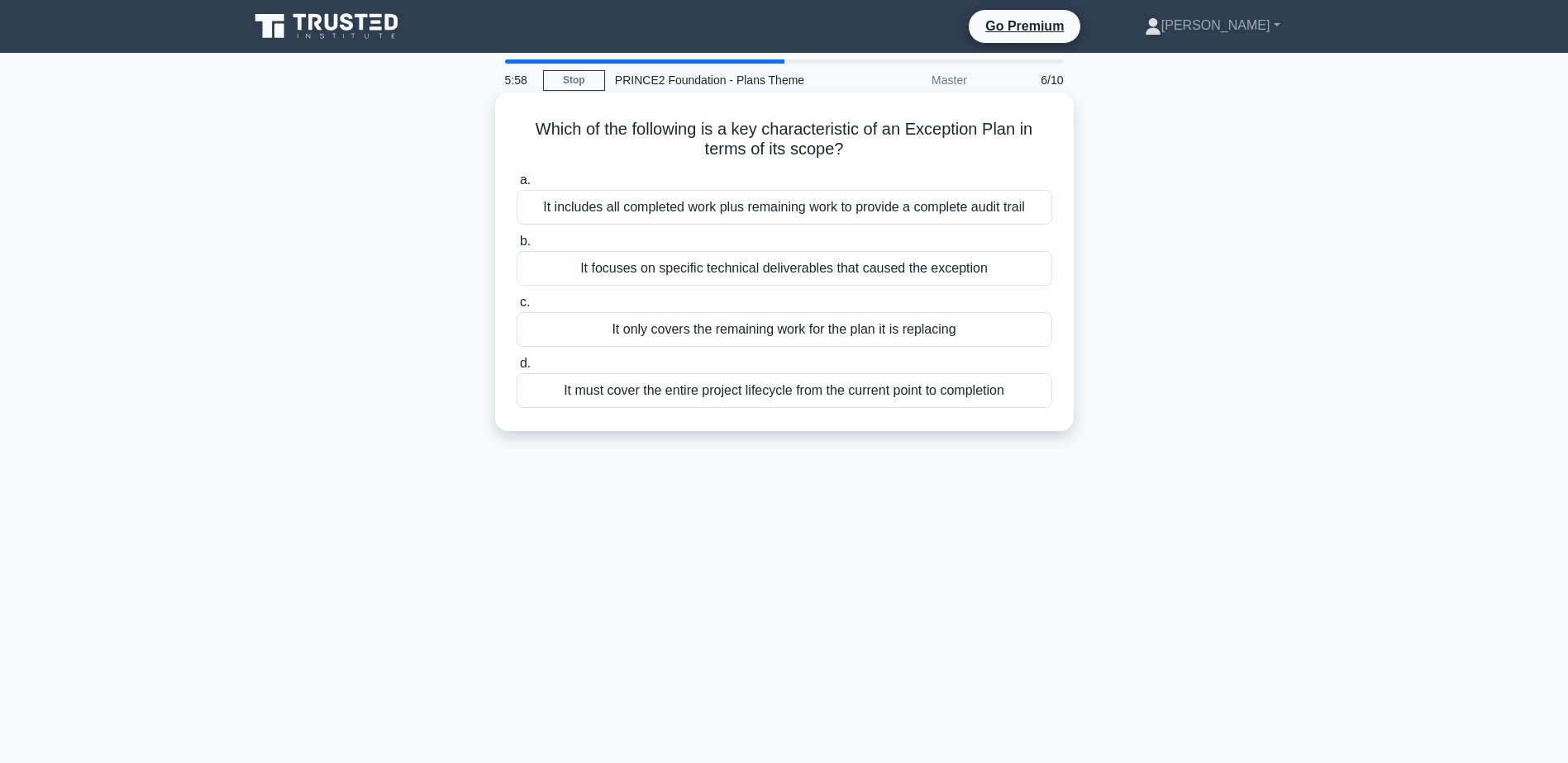
click at [848, 214] on div "It includes all completed work plus remaining work to provide a complete audit …" at bounding box center [784, 207] width 536 height 35
click at [516, 186] on input "a. It includes all completed work plus remaining work to provide a complete aud…" at bounding box center [516, 180] width 0 height 11
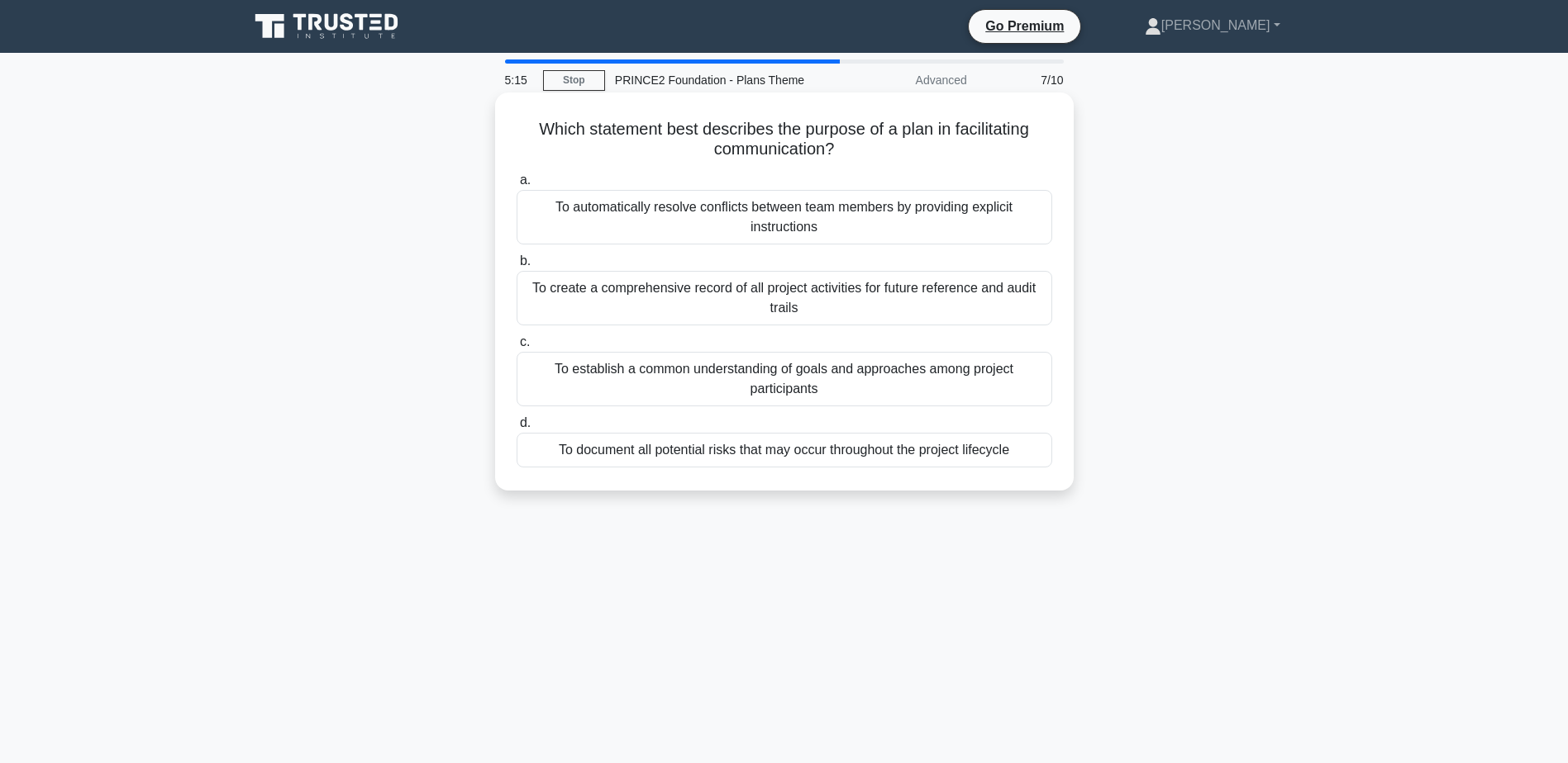
click at [856, 381] on div "To establish a common understanding of goals and approaches among project parti…" at bounding box center [784, 379] width 536 height 55
click at [516, 348] on input "c. To establish a common understanding of goals and approaches among project pa…" at bounding box center [516, 342] width 0 height 11
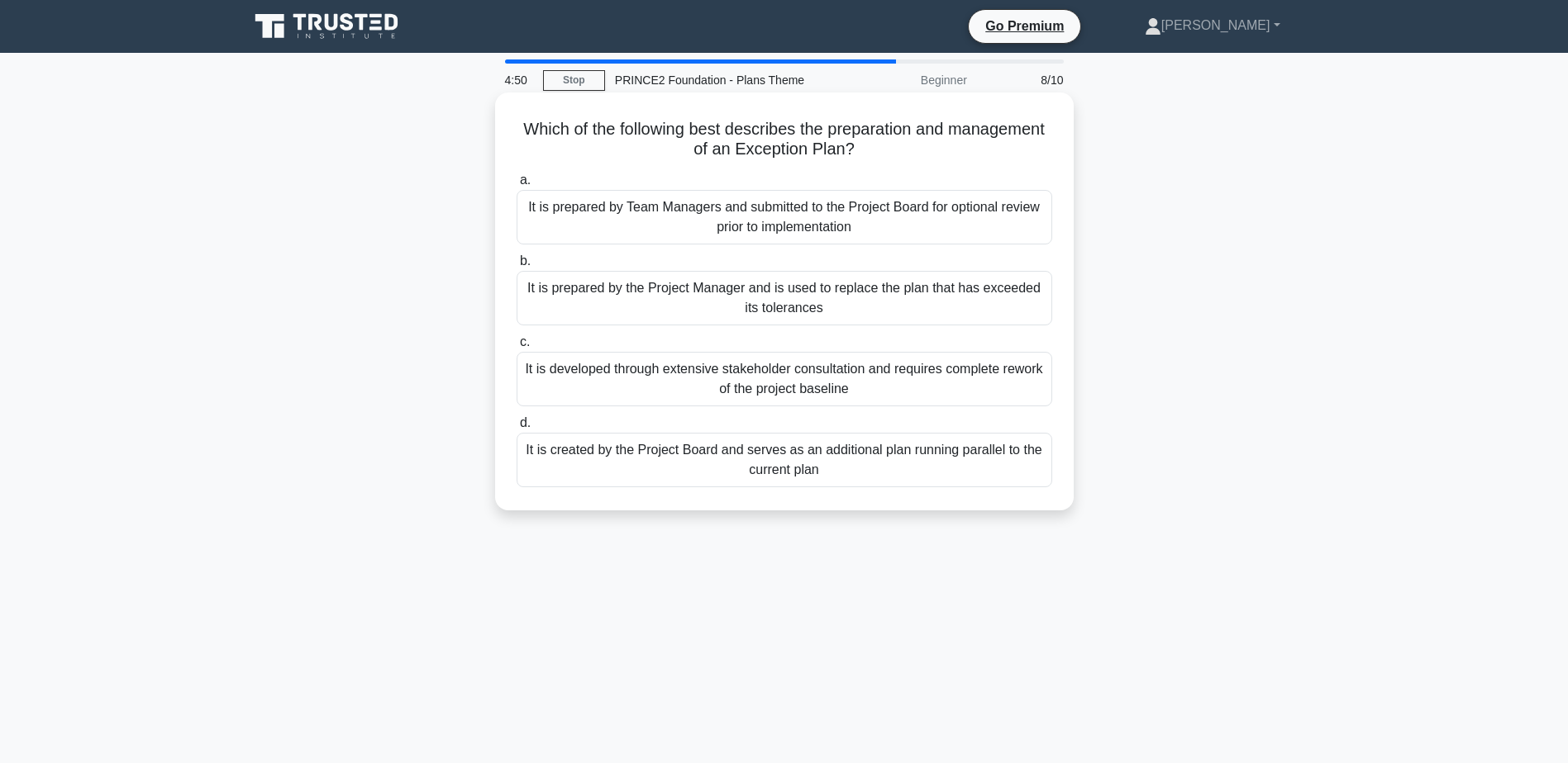
click at [840, 301] on div "It is prepared by the Project Manager and is used to replace the plan that has …" at bounding box center [784, 298] width 536 height 55
click at [516, 267] on input "b. It is prepared by the Project Manager and is used to replace the plan that h…" at bounding box center [516, 261] width 0 height 11
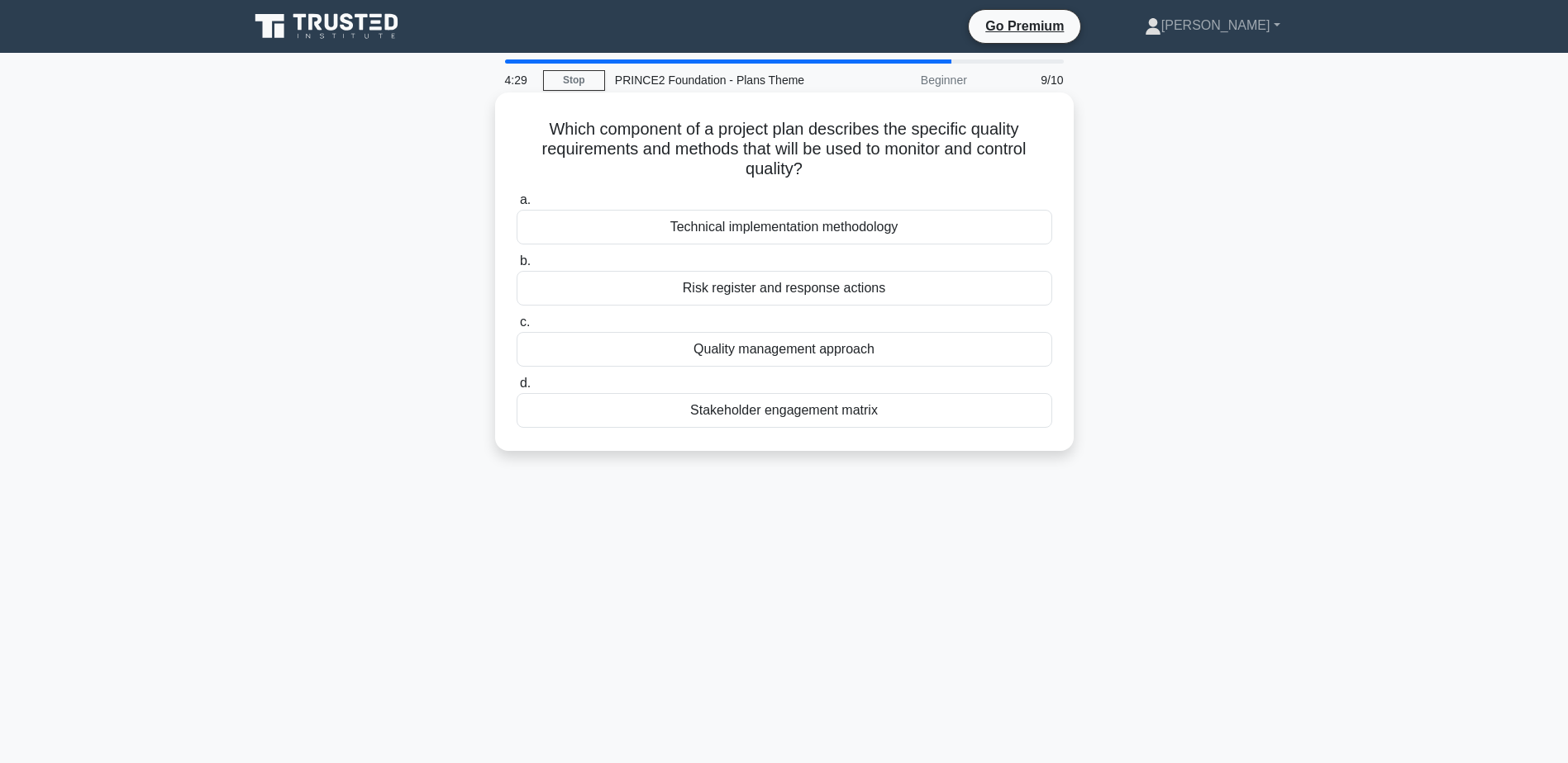
click at [842, 352] on div "Quality management approach" at bounding box center [784, 349] width 536 height 35
click at [516, 328] on input "c. Quality management approach" at bounding box center [516, 323] width 0 height 11
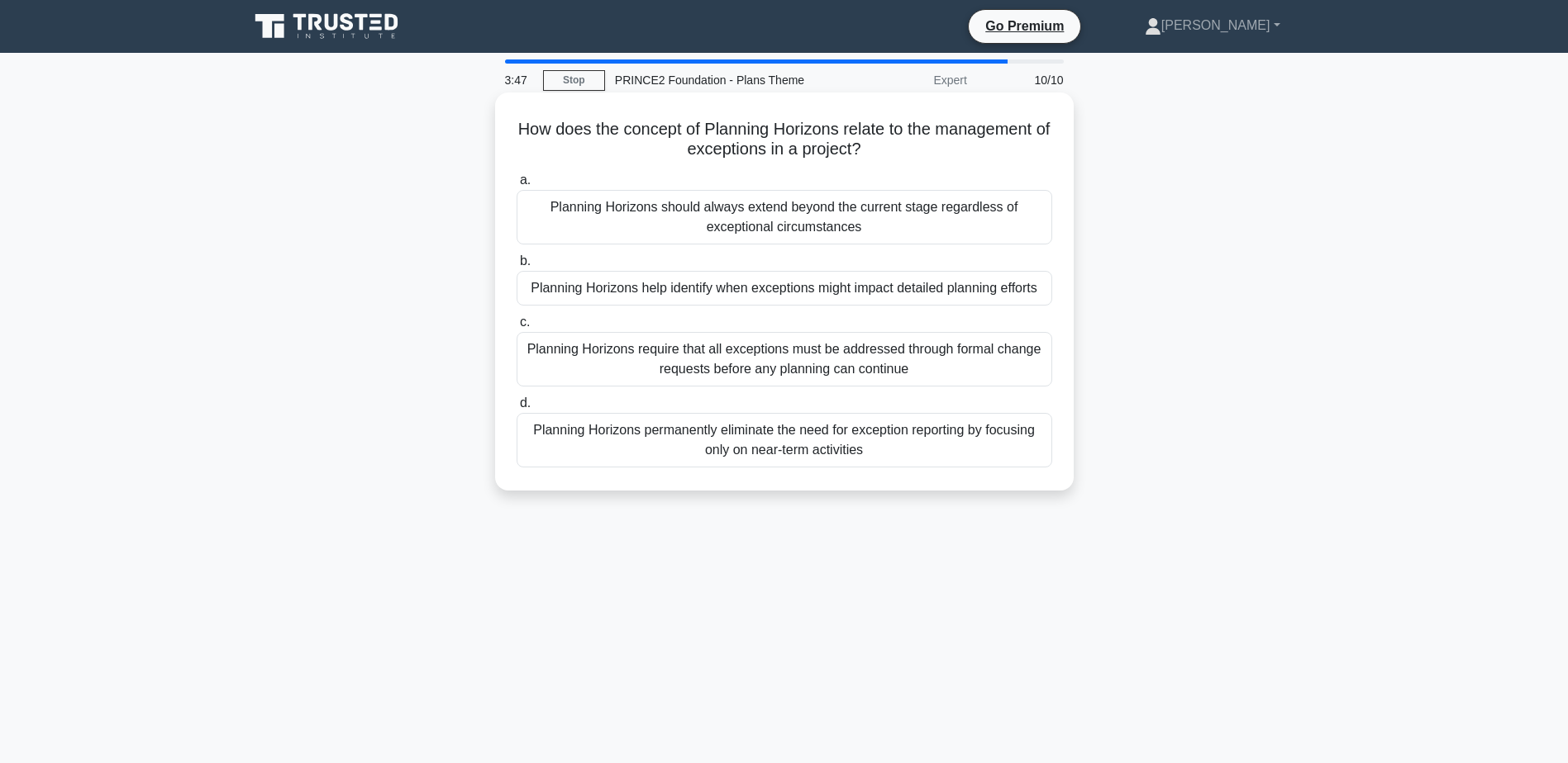
click at [850, 286] on div "Planning Horizons help identify when exceptions might impact detailed planning …" at bounding box center [784, 288] width 536 height 35
click at [516, 267] on input "b. Planning Horizons help identify when exceptions might impact detailed planni…" at bounding box center [516, 261] width 0 height 11
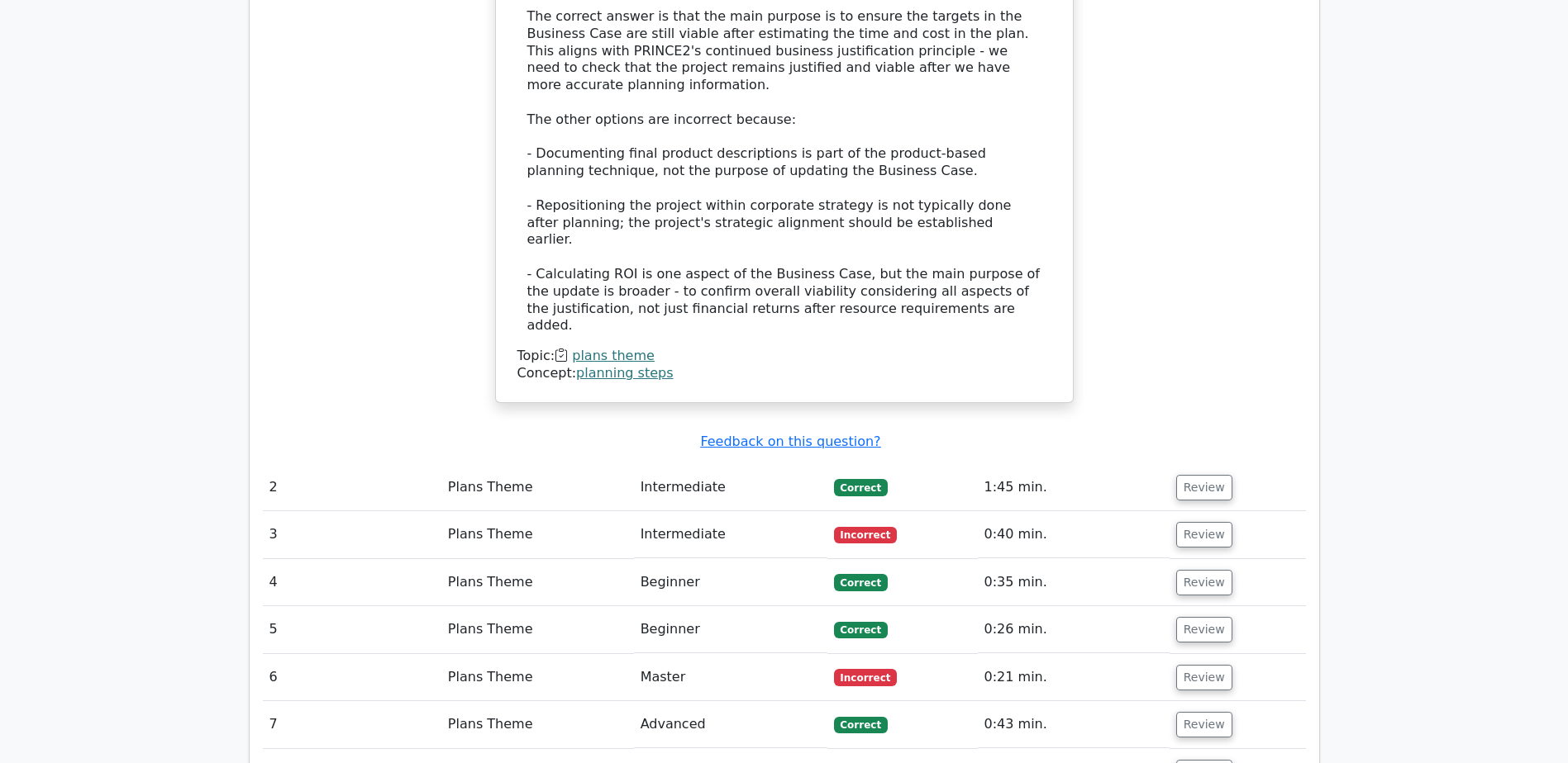
scroll to position [1901, 0]
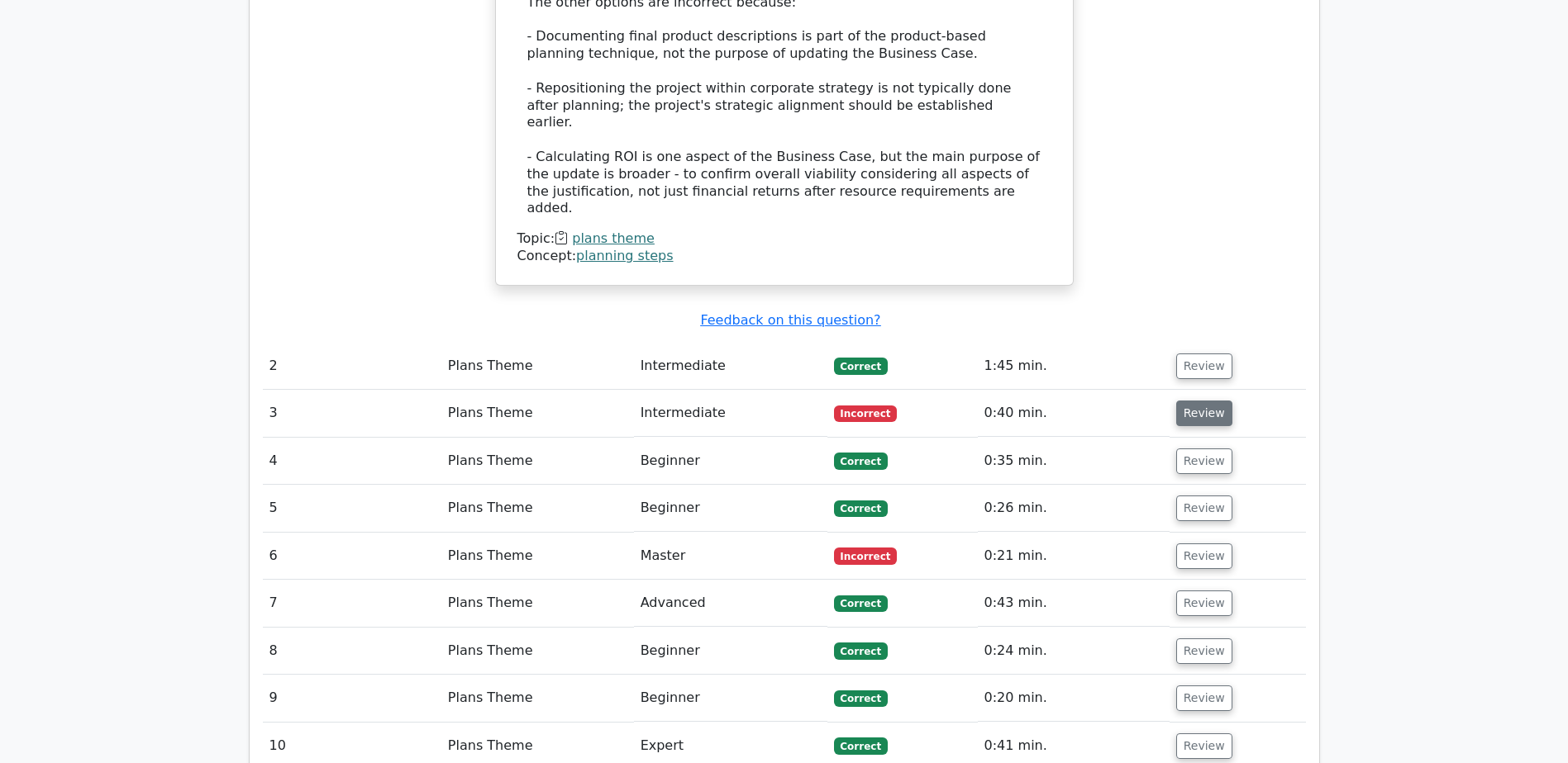
click at [1197, 400] on button "Review" at bounding box center [1203, 413] width 56 height 26
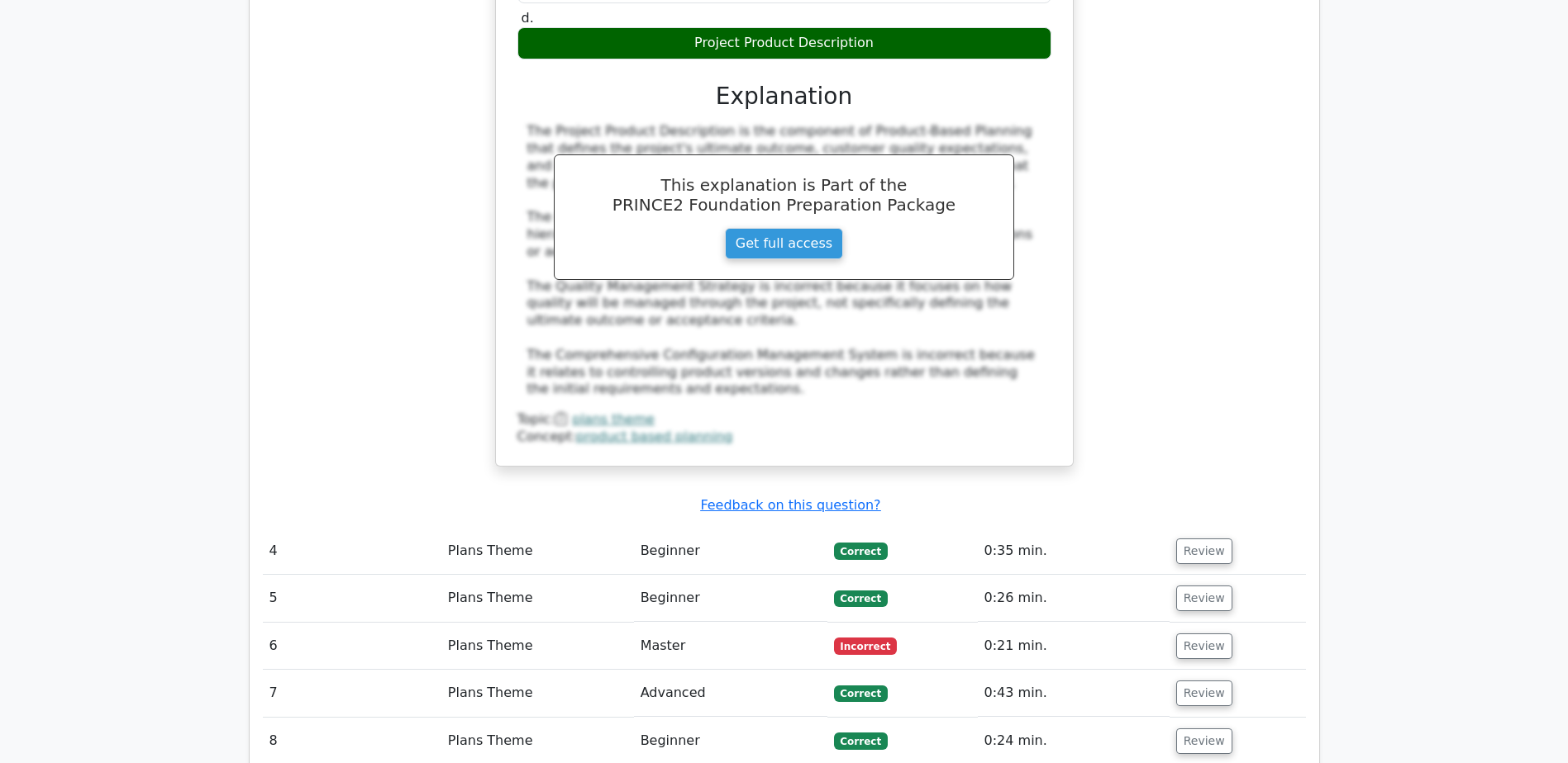
scroll to position [2644, 0]
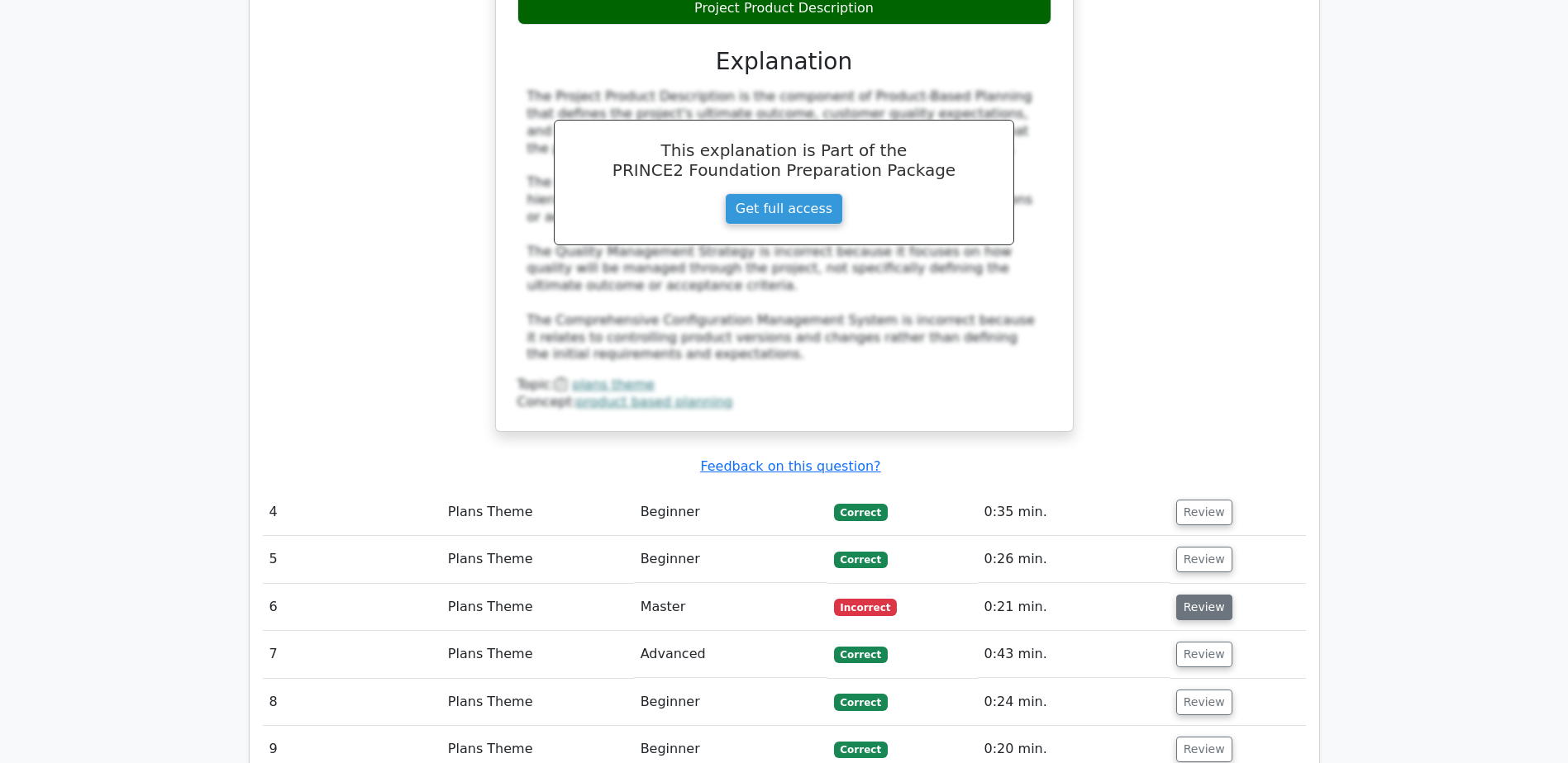
click at [1199, 595] on button "Review" at bounding box center [1203, 608] width 56 height 26
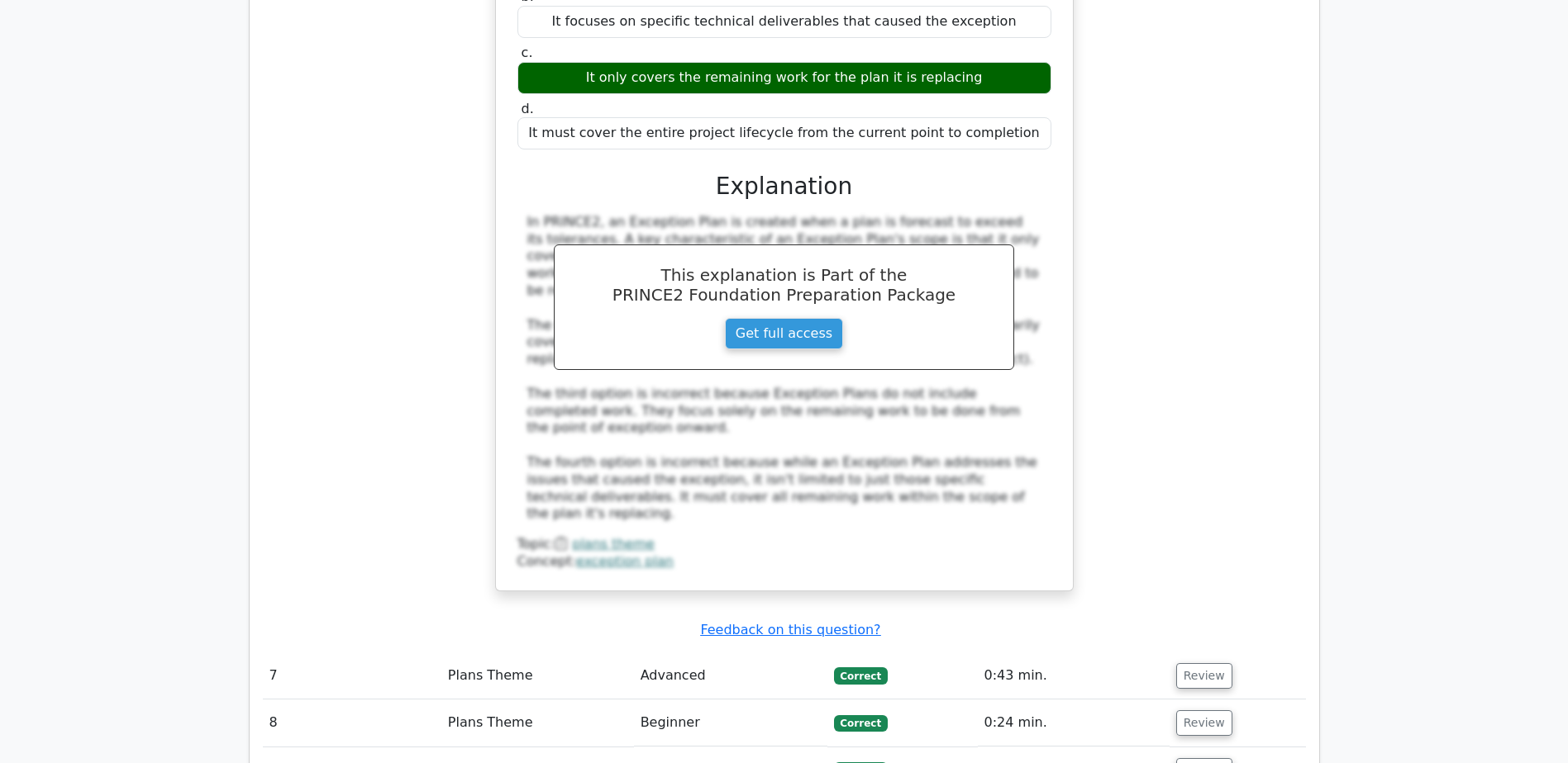
scroll to position [3470, 0]
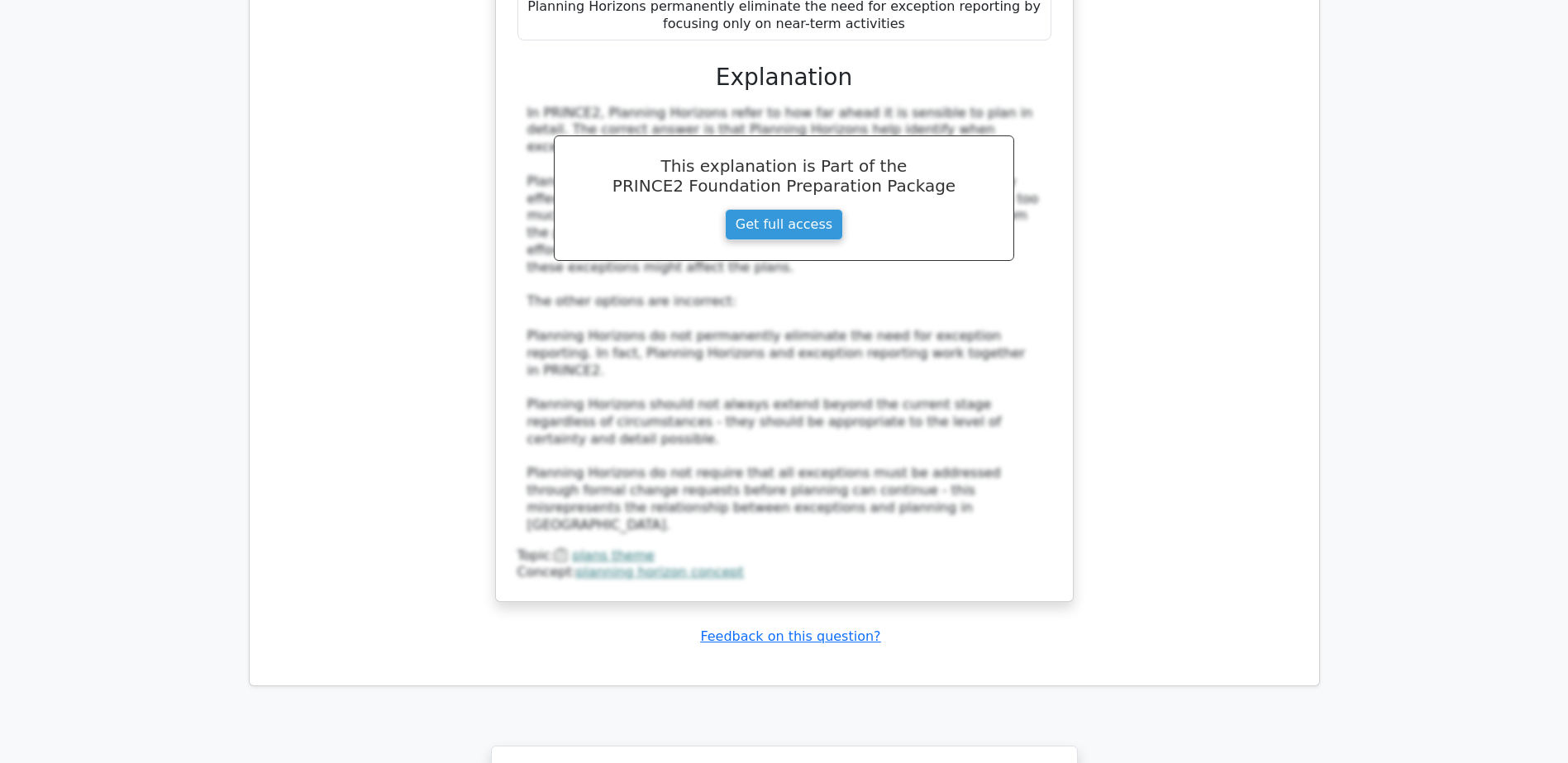
scroll to position [4958, 0]
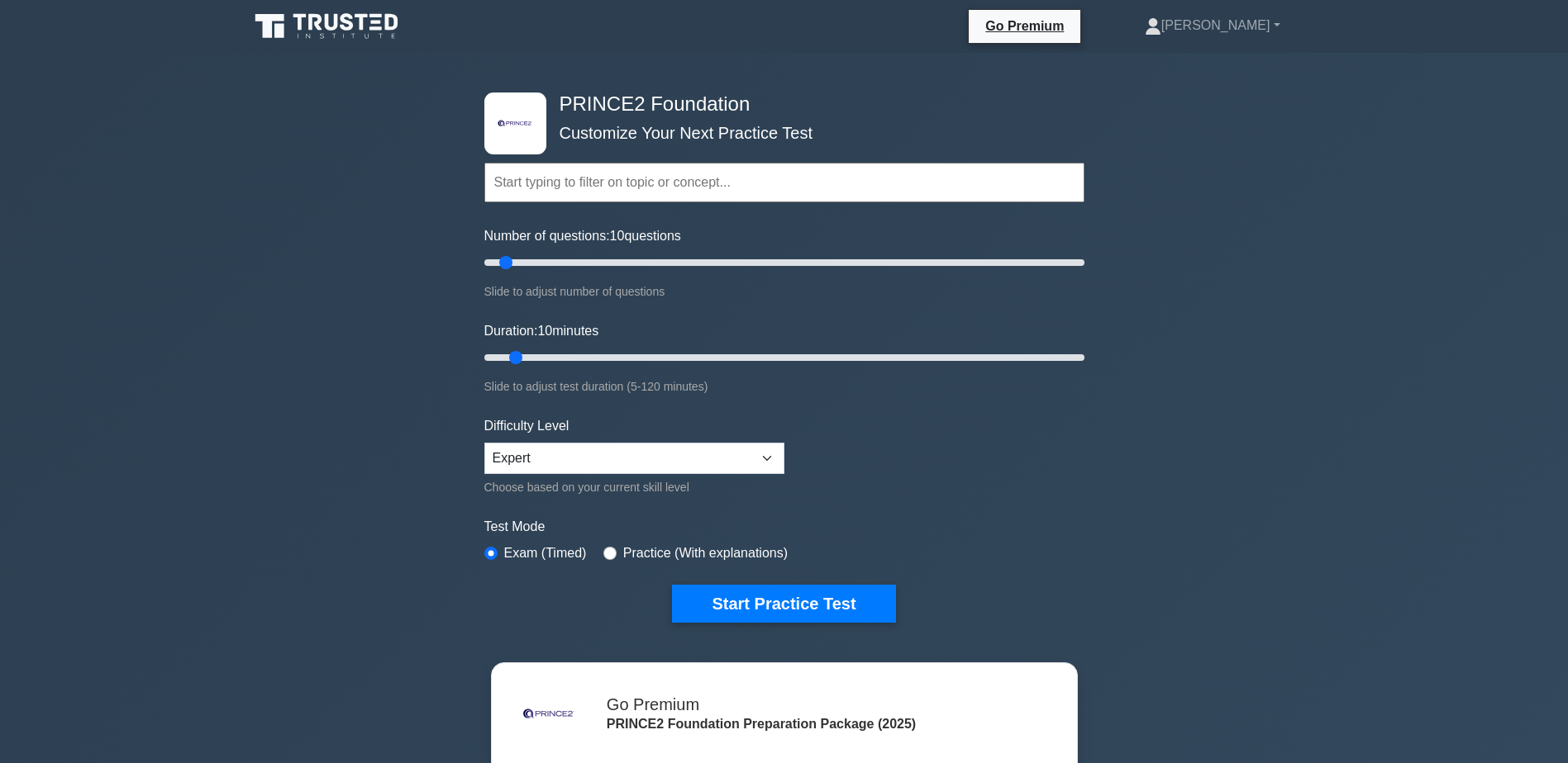
click at [578, 196] on input "text" at bounding box center [784, 182] width 600 height 40
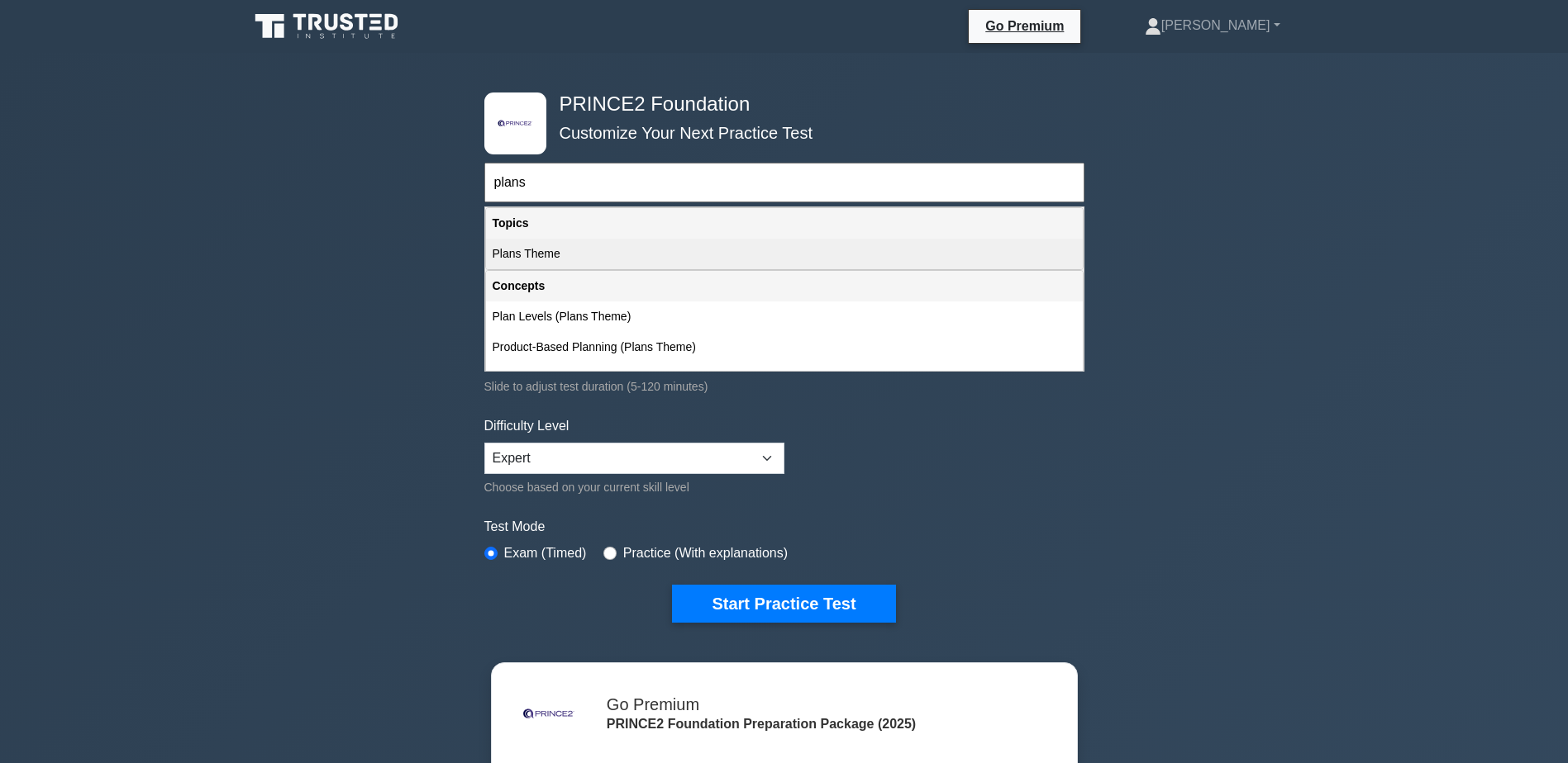
click at [540, 251] on div "Plans Theme" at bounding box center [784, 254] width 597 height 31
type input "Plans Theme"
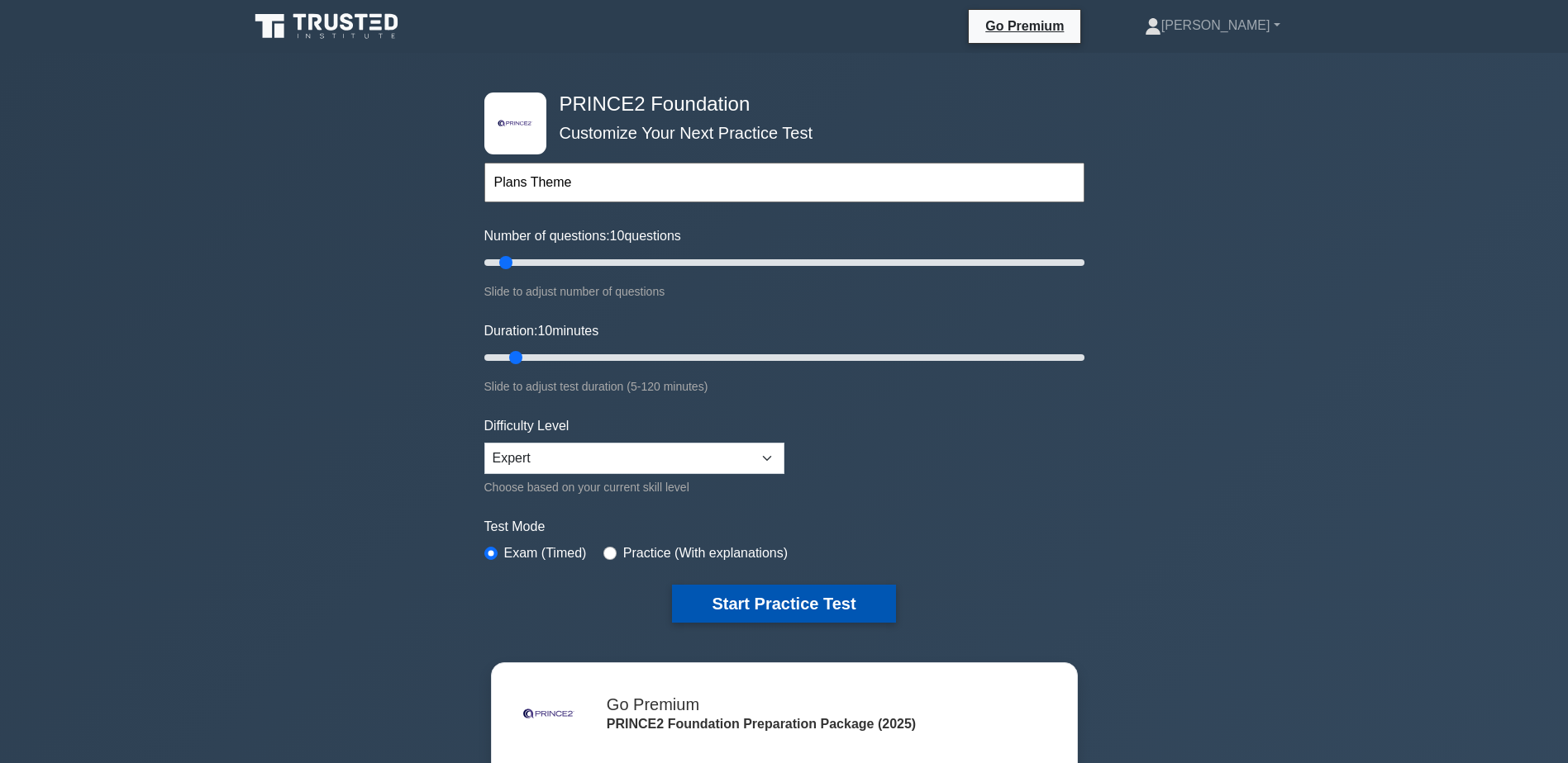
click at [772, 604] on button "Start Practice Test" at bounding box center [783, 604] width 223 height 38
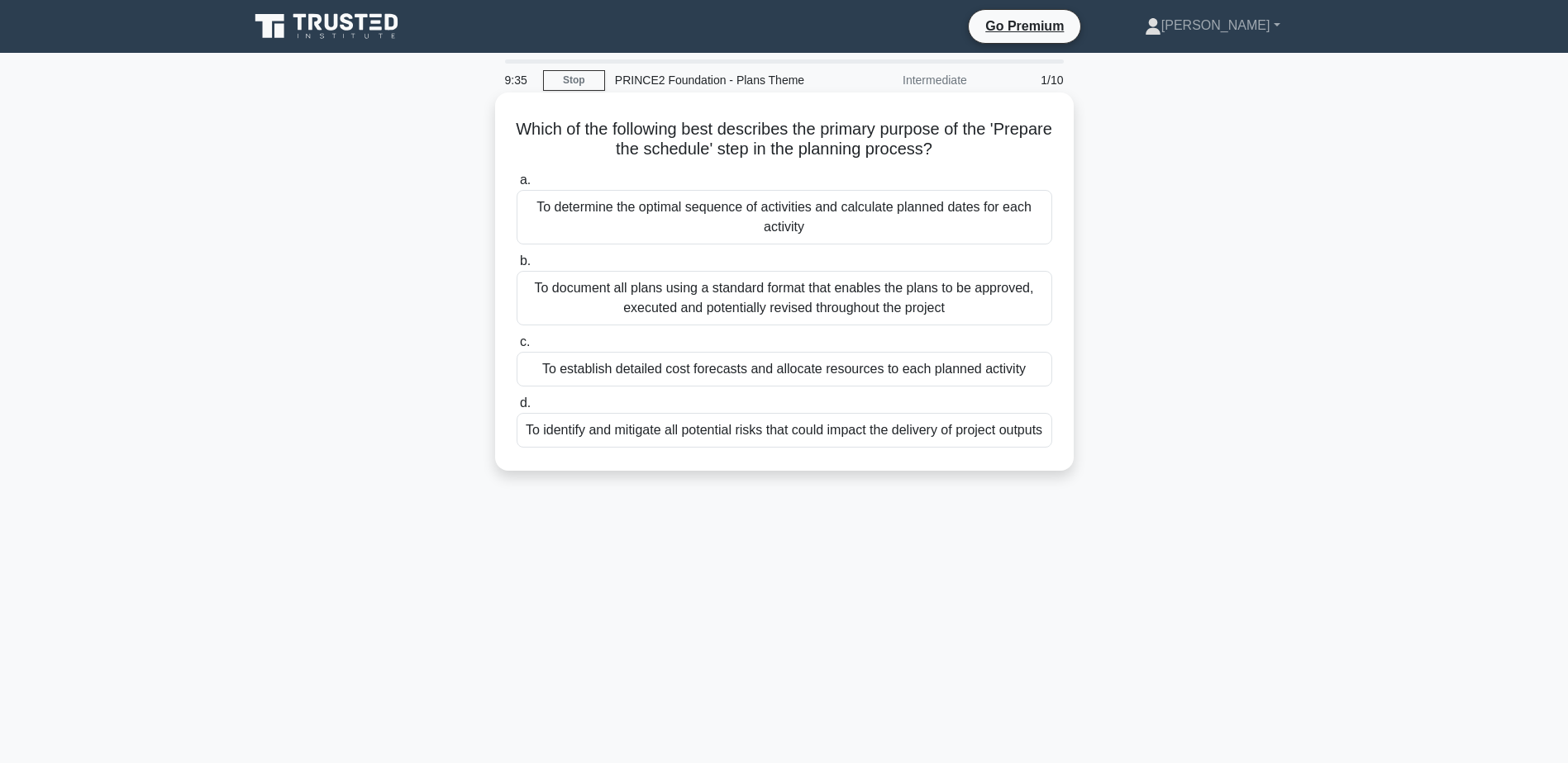
click at [835, 222] on div "To determine the optimal sequence of activities and calculate planned dates for…" at bounding box center [784, 217] width 536 height 55
click at [516, 186] on input "a. To determine the optimal sequence of activities and calculate planned dates …" at bounding box center [516, 180] width 0 height 11
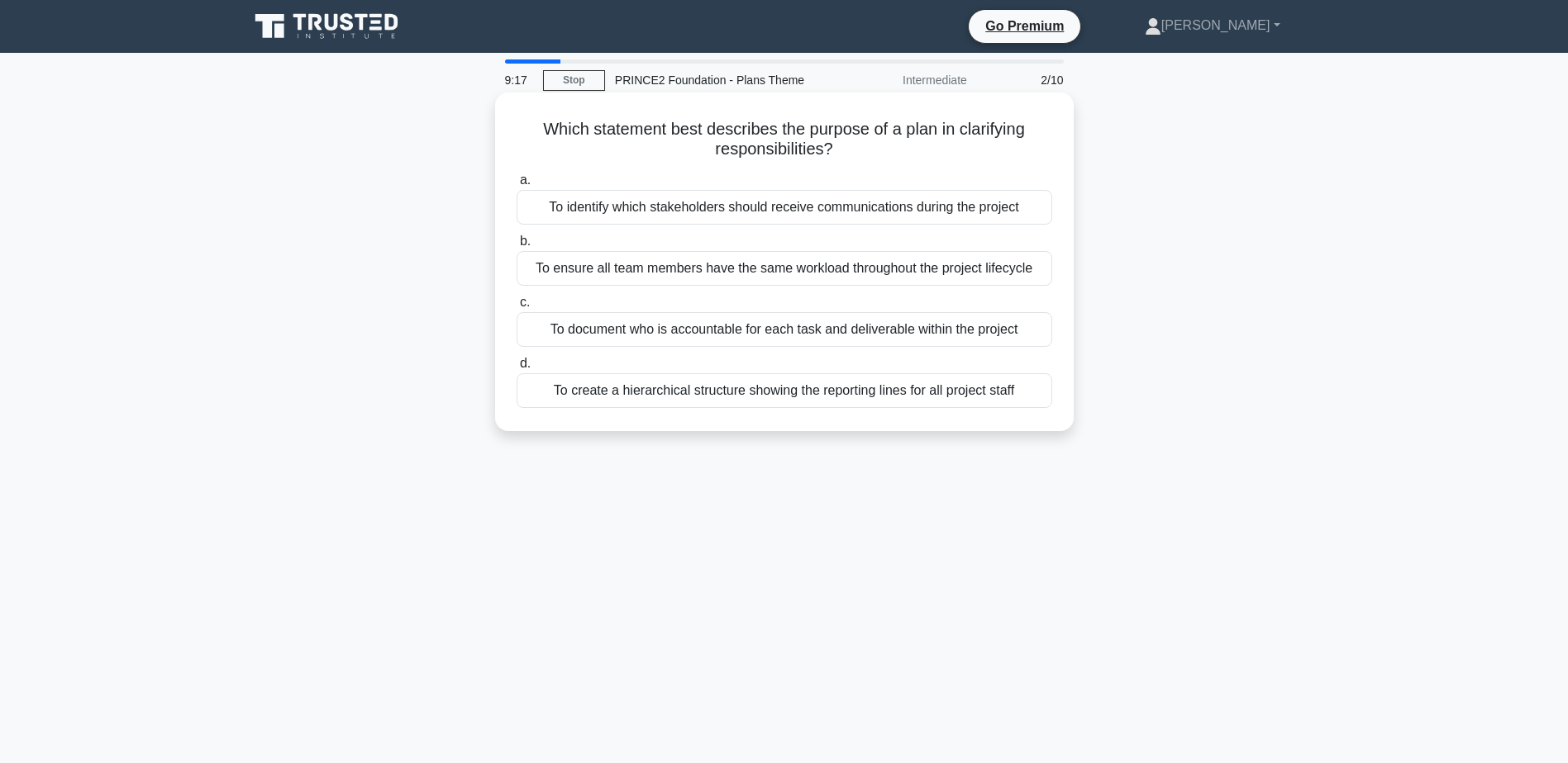
click at [852, 329] on div "To document who is accountable for each task and deliverable within the project" at bounding box center [784, 330] width 536 height 35
click at [516, 308] on input "c. To document who is accountable for each task and deliverable within the proj…" at bounding box center [516, 303] width 0 height 11
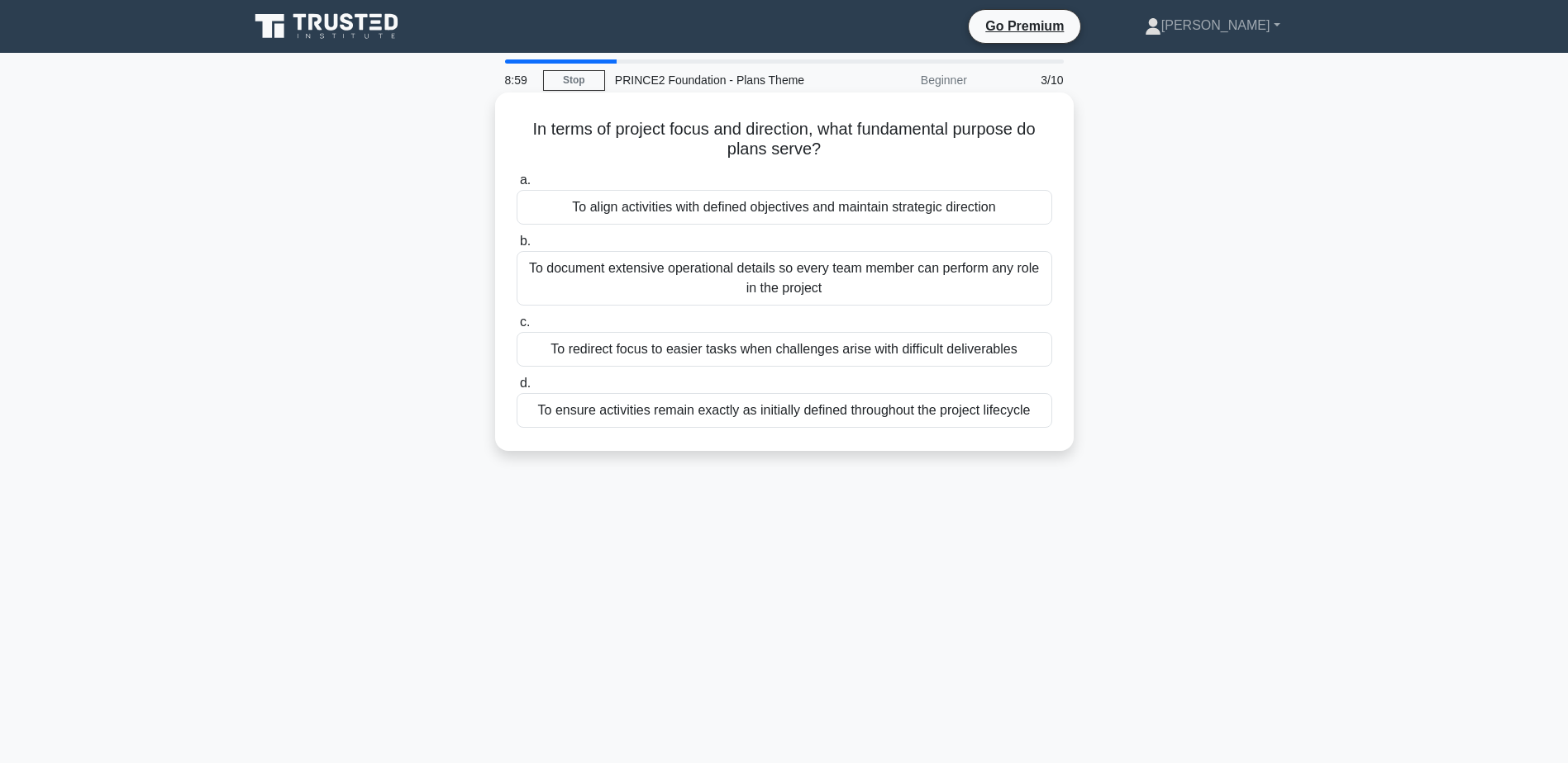
click at [796, 206] on div "To align activities with defined objectives and maintain strategic direction" at bounding box center [784, 207] width 536 height 35
click at [516, 186] on input "a. To align activities with defined objectives and maintain strategic direction" at bounding box center [516, 180] width 0 height 11
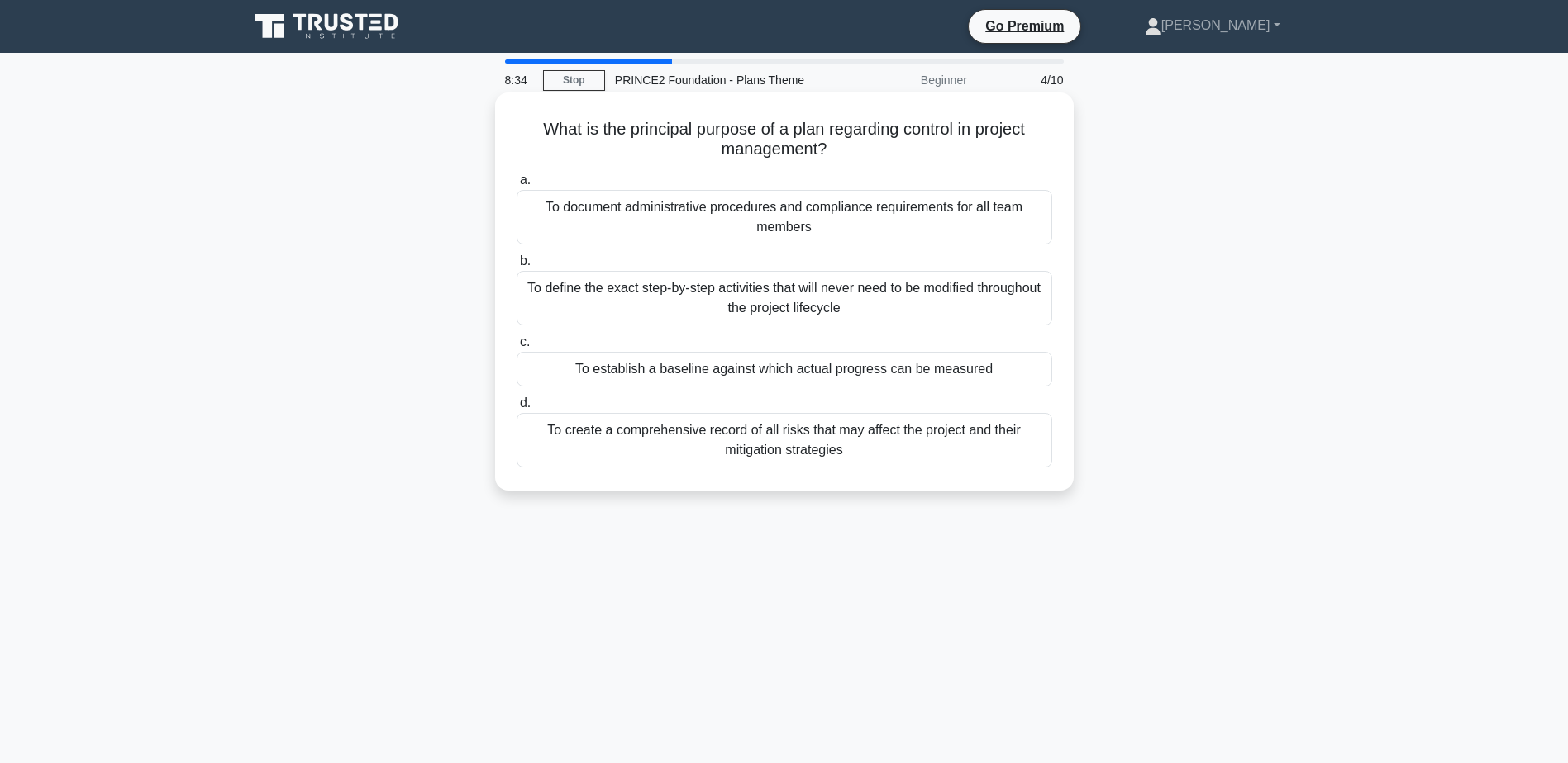
click at [864, 372] on div "To establish a baseline against which actual progress can be measured" at bounding box center [784, 369] width 536 height 35
click at [516, 348] on input "c. To establish a baseline against which actual progress can be measured" at bounding box center [516, 342] width 0 height 11
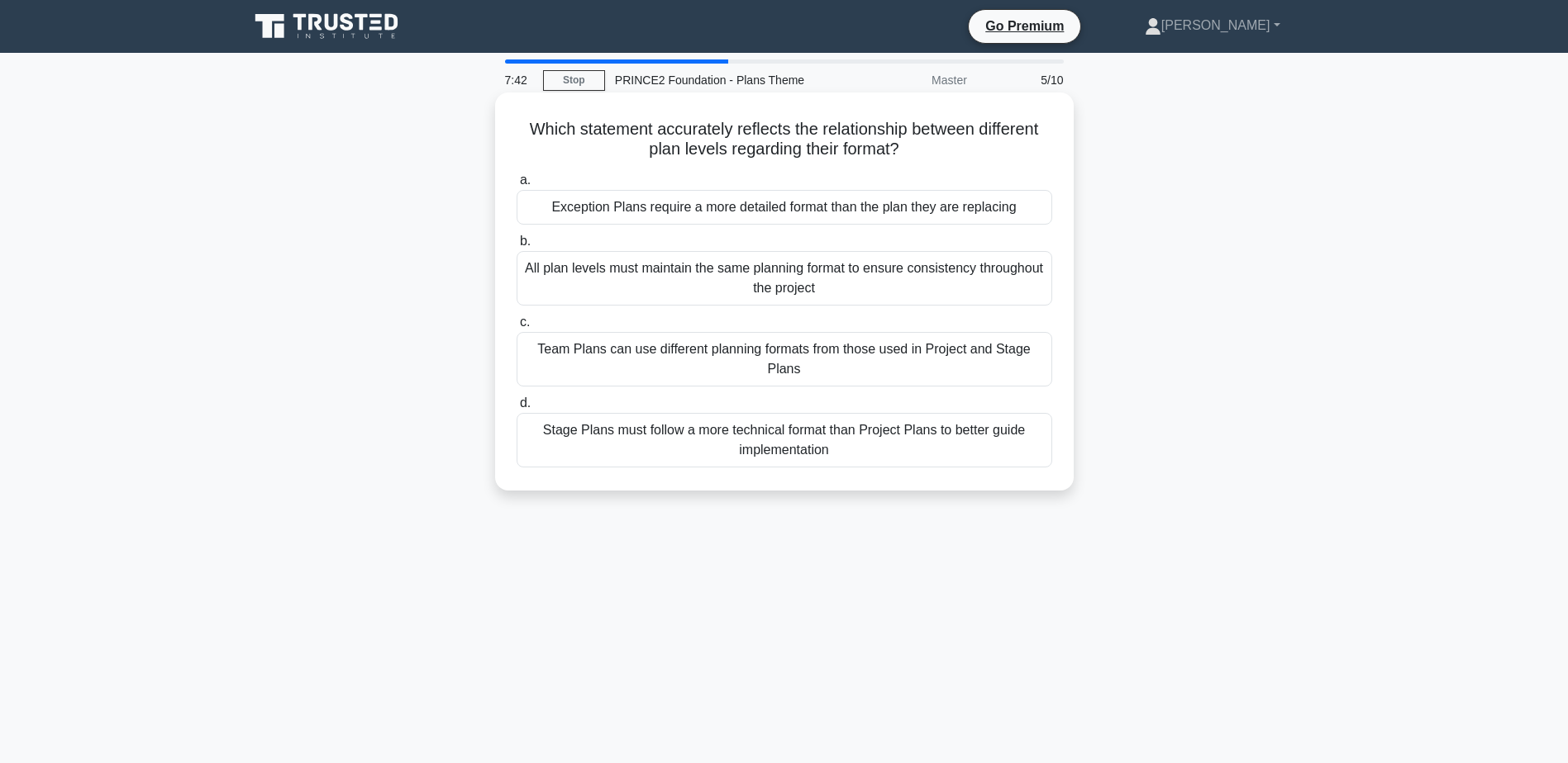
click at [856, 443] on div "Stage Plans must follow a more technical format than Project Plans to better gu…" at bounding box center [784, 440] width 536 height 55
click at [516, 409] on input "d. Stage Plans must follow a more technical format than Project Plans to better…" at bounding box center [516, 403] width 0 height 11
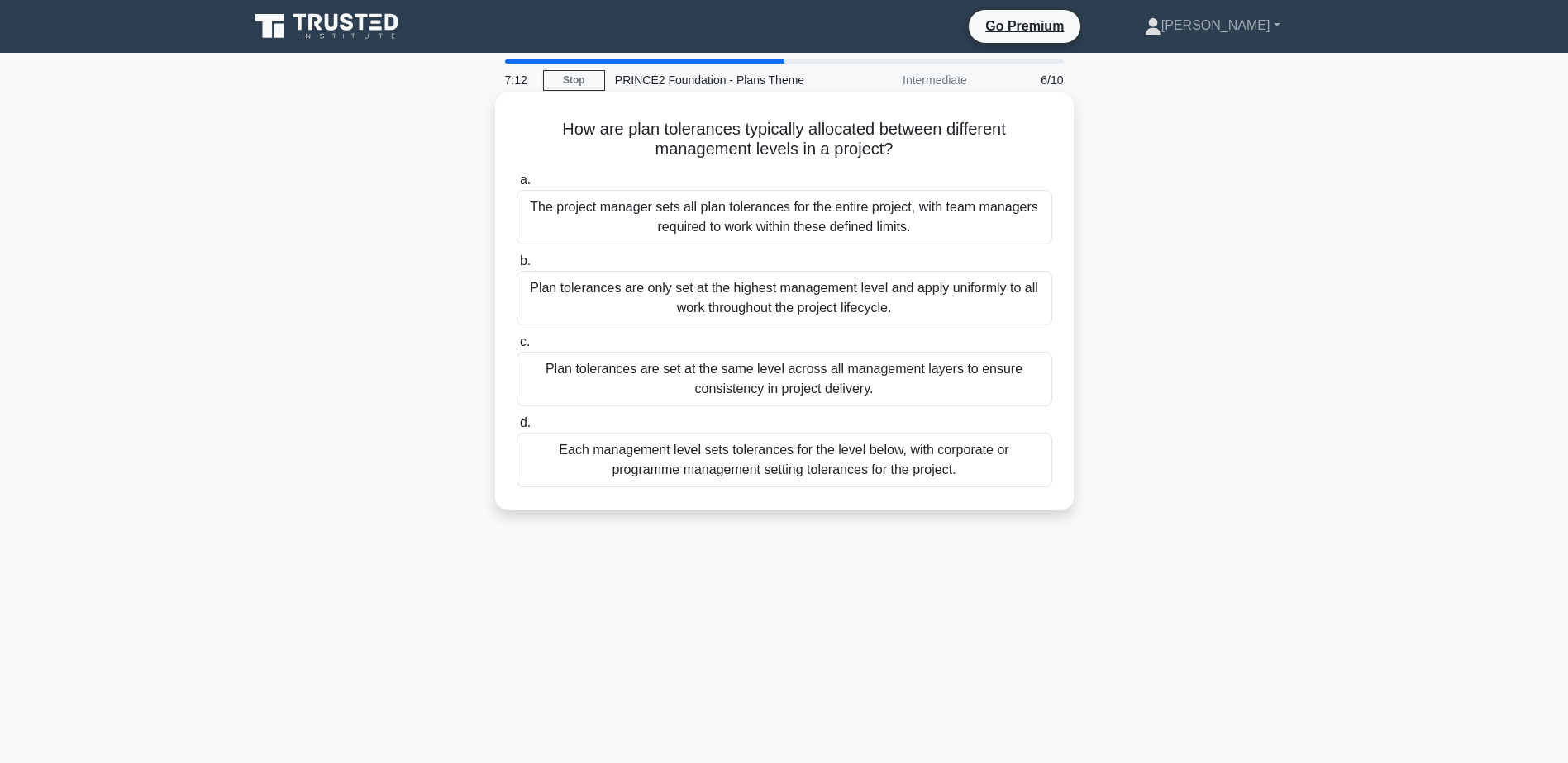
click at [877, 459] on div "Each management level sets tolerances for the level below, with corporate or pr…" at bounding box center [784, 460] width 536 height 55
click at [516, 429] on input "d. Each management level sets tolerances for the level below, with corporate or…" at bounding box center [516, 423] width 0 height 11
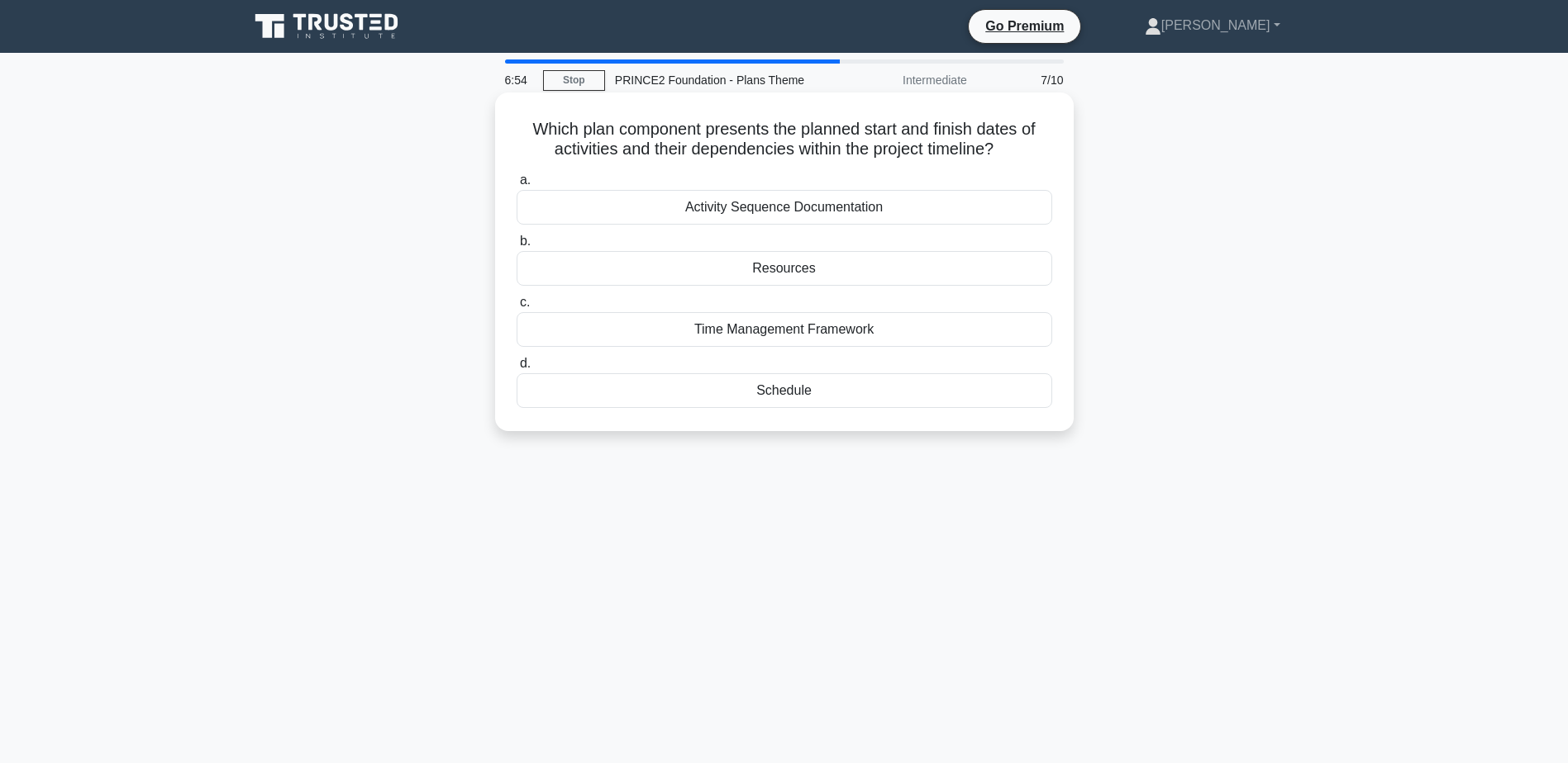
click at [822, 396] on div "Schedule" at bounding box center [784, 390] width 536 height 35
click at [516, 370] on input "d. Schedule" at bounding box center [516, 364] width 0 height 11
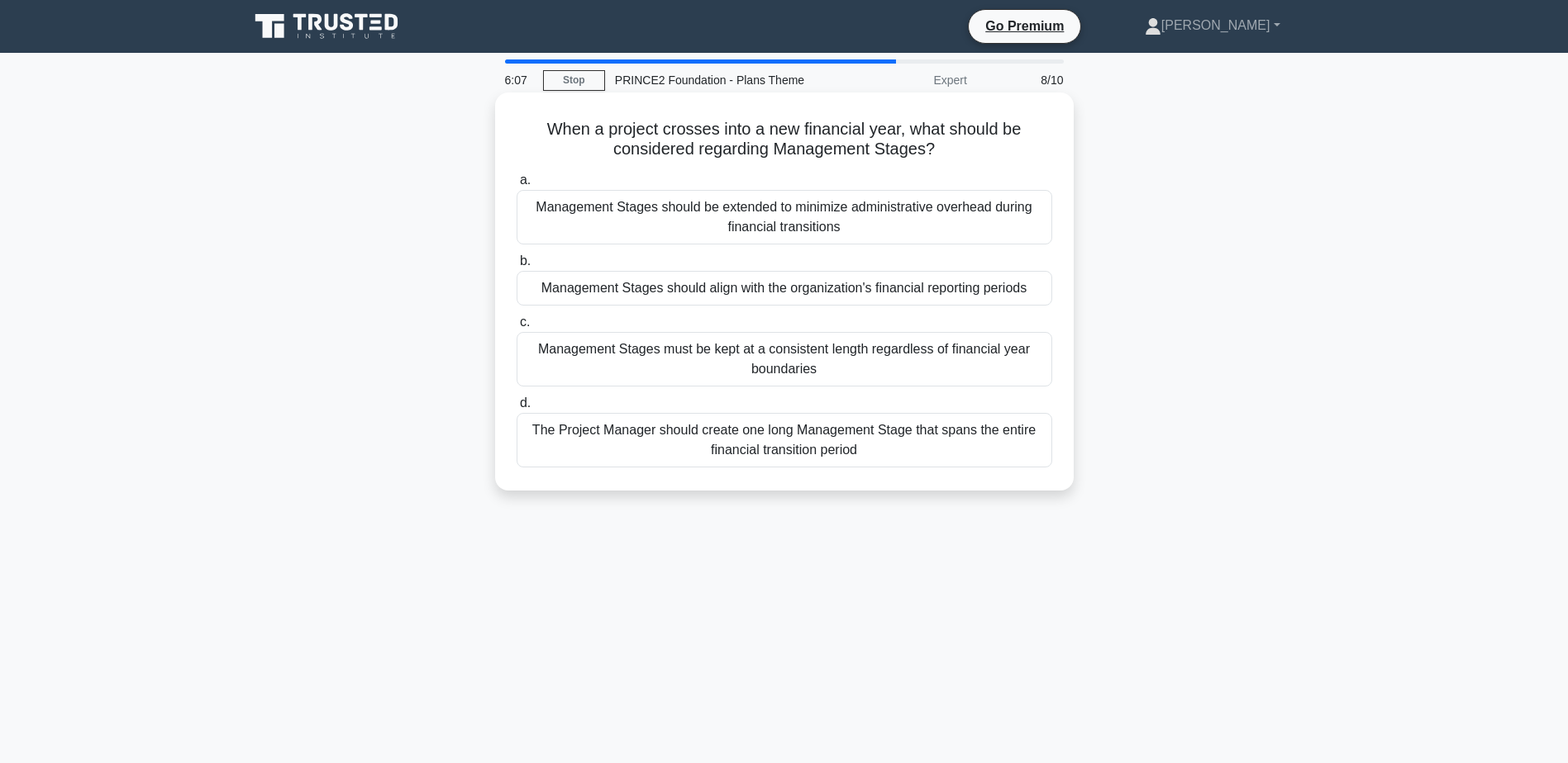
click at [880, 350] on div "Management Stages must be kept at a consistent length regardless of financial y…" at bounding box center [784, 359] width 536 height 55
click at [516, 328] on input "c. Management Stages must be kept at a consistent length regardless of financia…" at bounding box center [516, 323] width 0 height 11
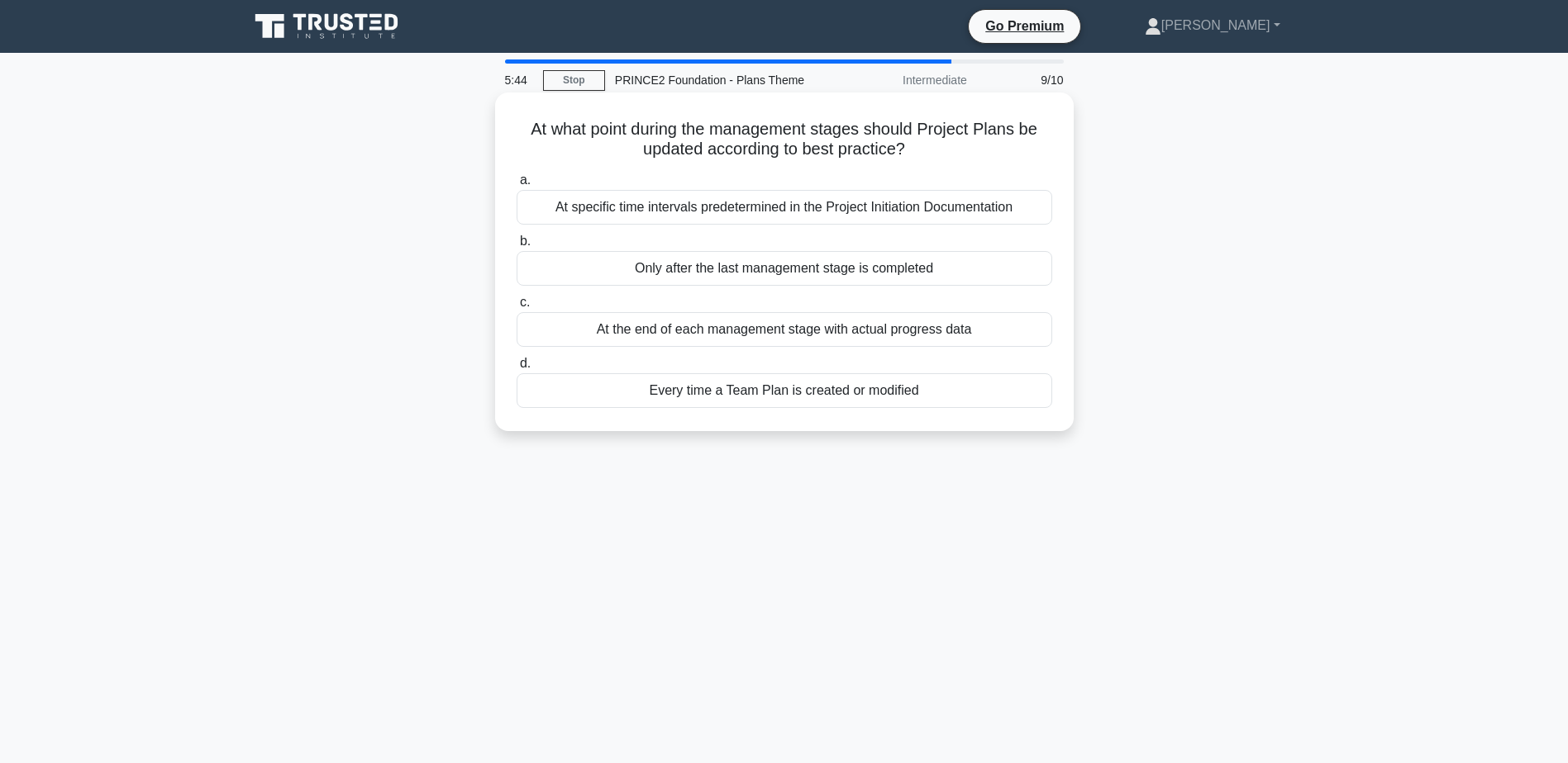
click at [883, 331] on div "At the end of each management stage with actual progress data" at bounding box center [784, 330] width 536 height 35
click at [516, 308] on input "c. At the end of each management stage with actual progress data" at bounding box center [516, 303] width 0 height 11
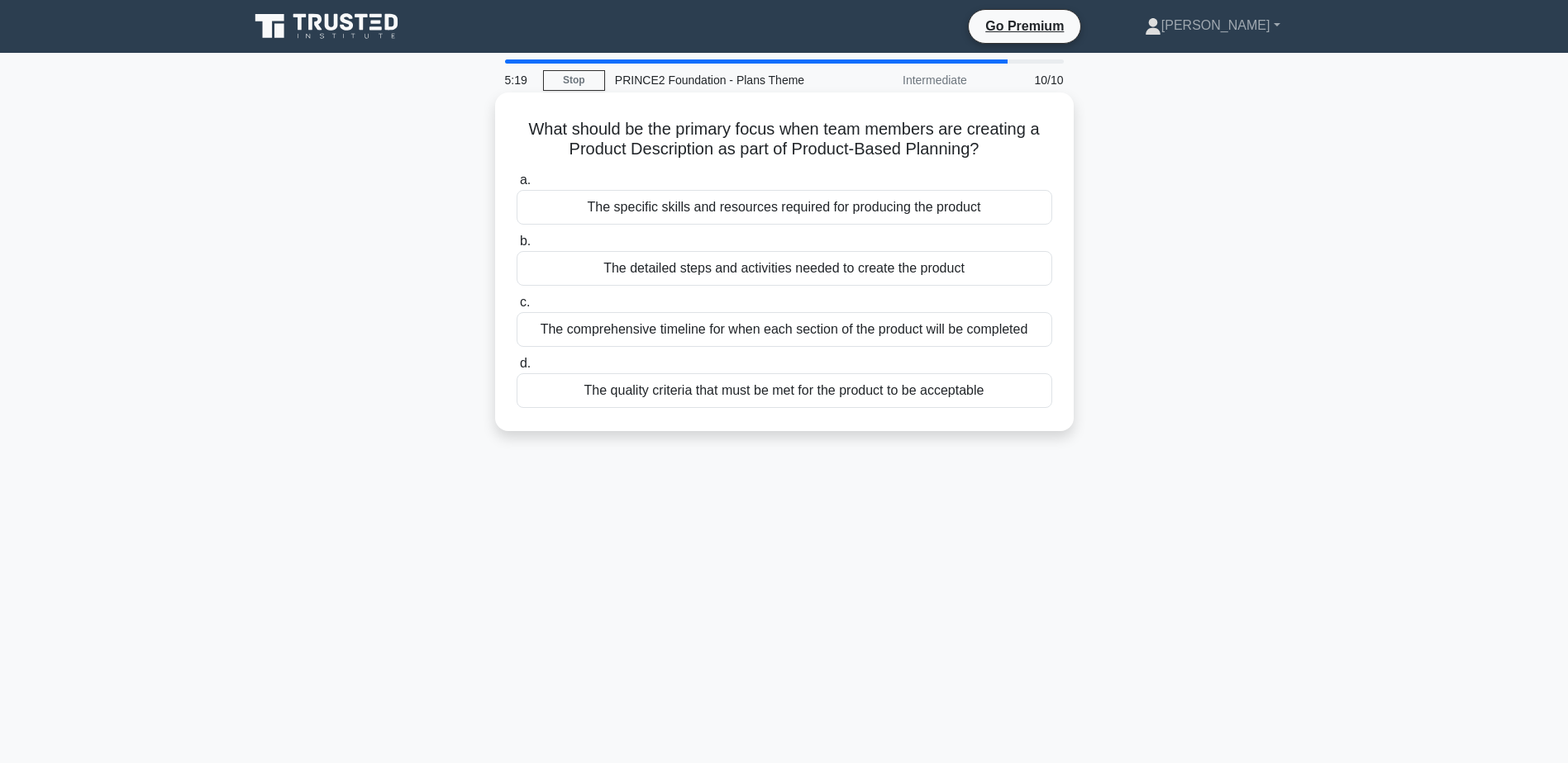
click at [836, 385] on div "The quality criteria that must be met for the product to be acceptable" at bounding box center [784, 390] width 536 height 35
click at [516, 370] on input "d. The quality criteria that must be met for the product to be acceptable" at bounding box center [516, 364] width 0 height 11
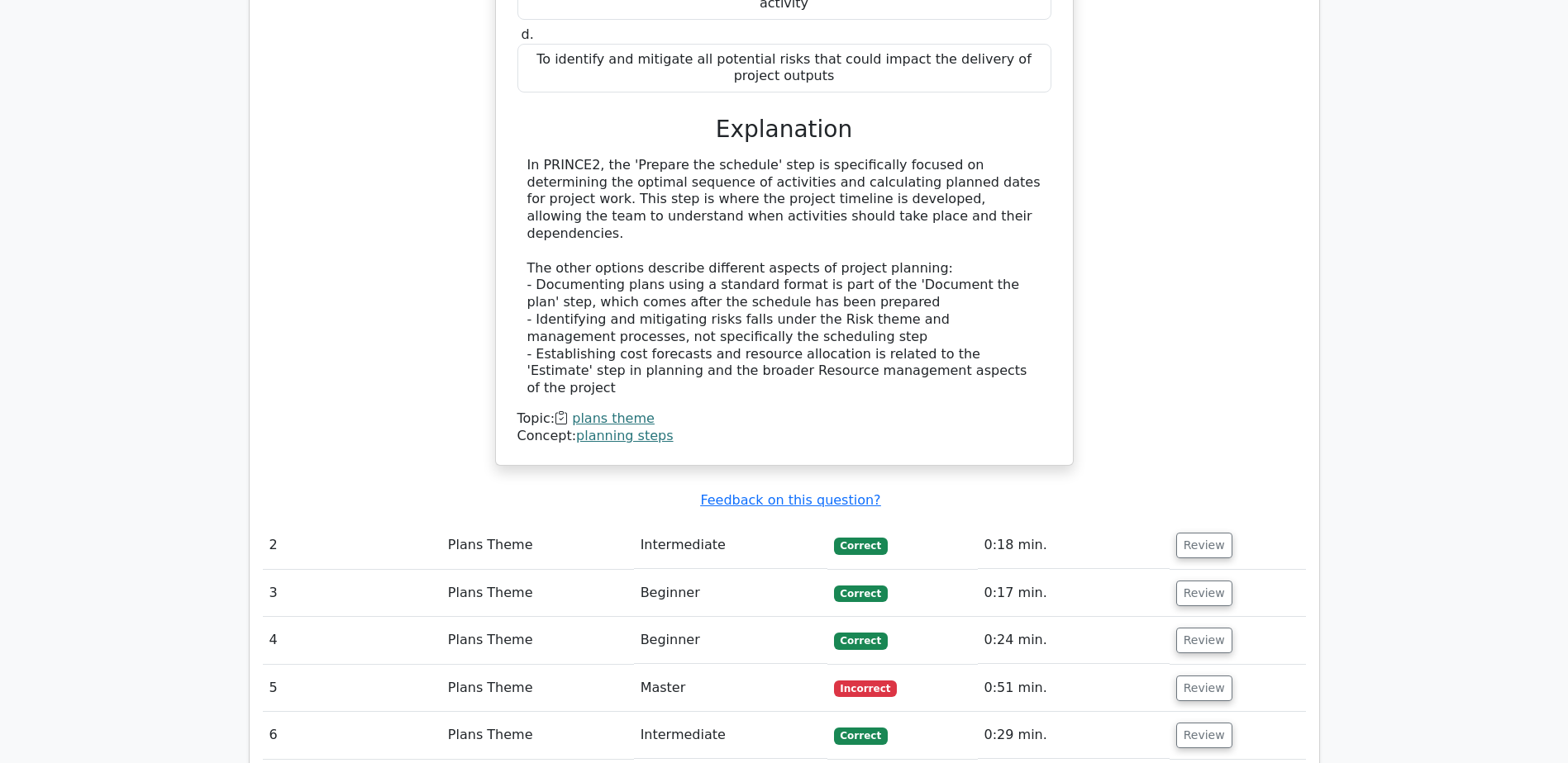
scroll to position [1653, 0]
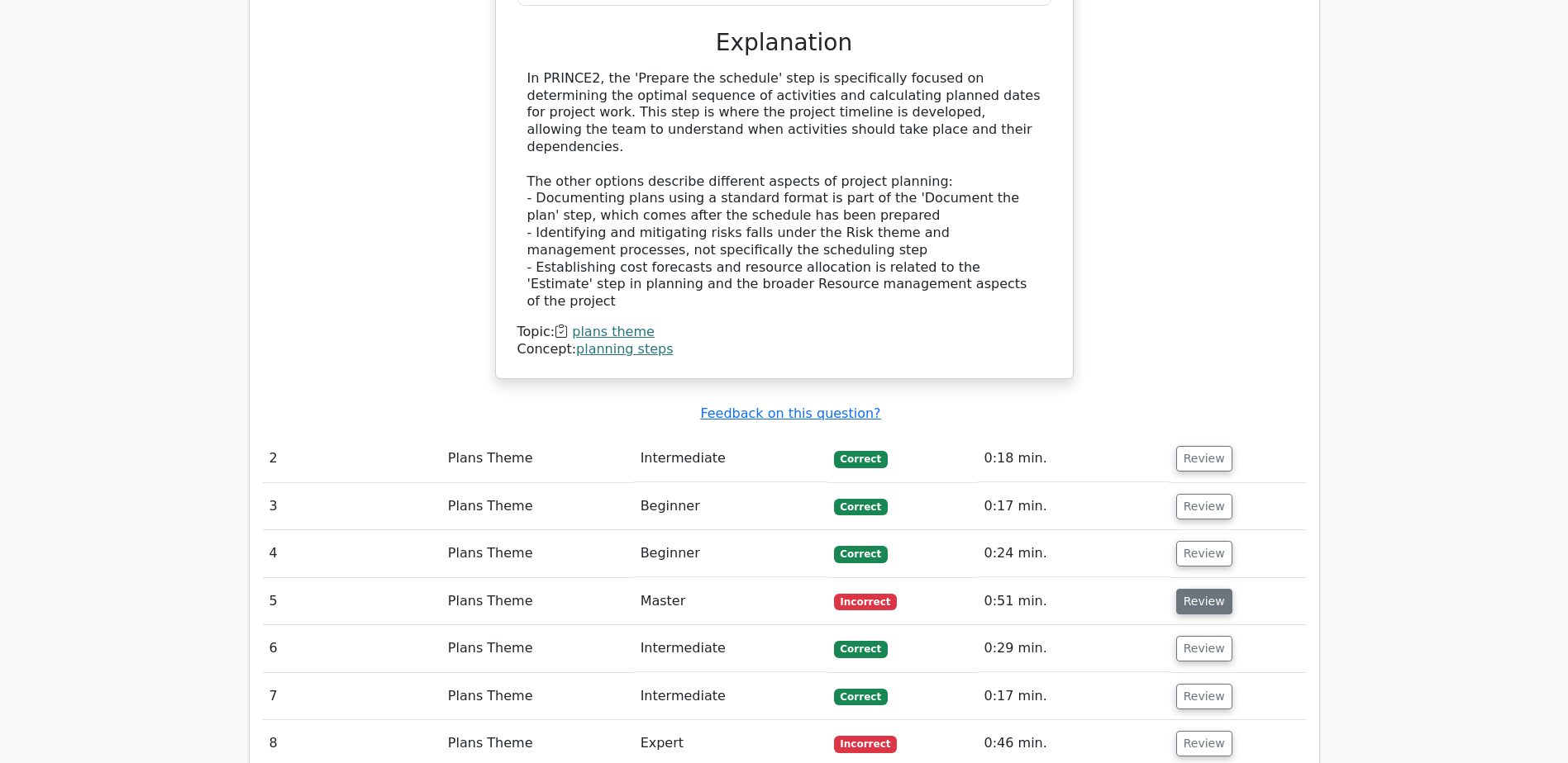
click at [1207, 589] on button "Review" at bounding box center [1203, 602] width 56 height 26
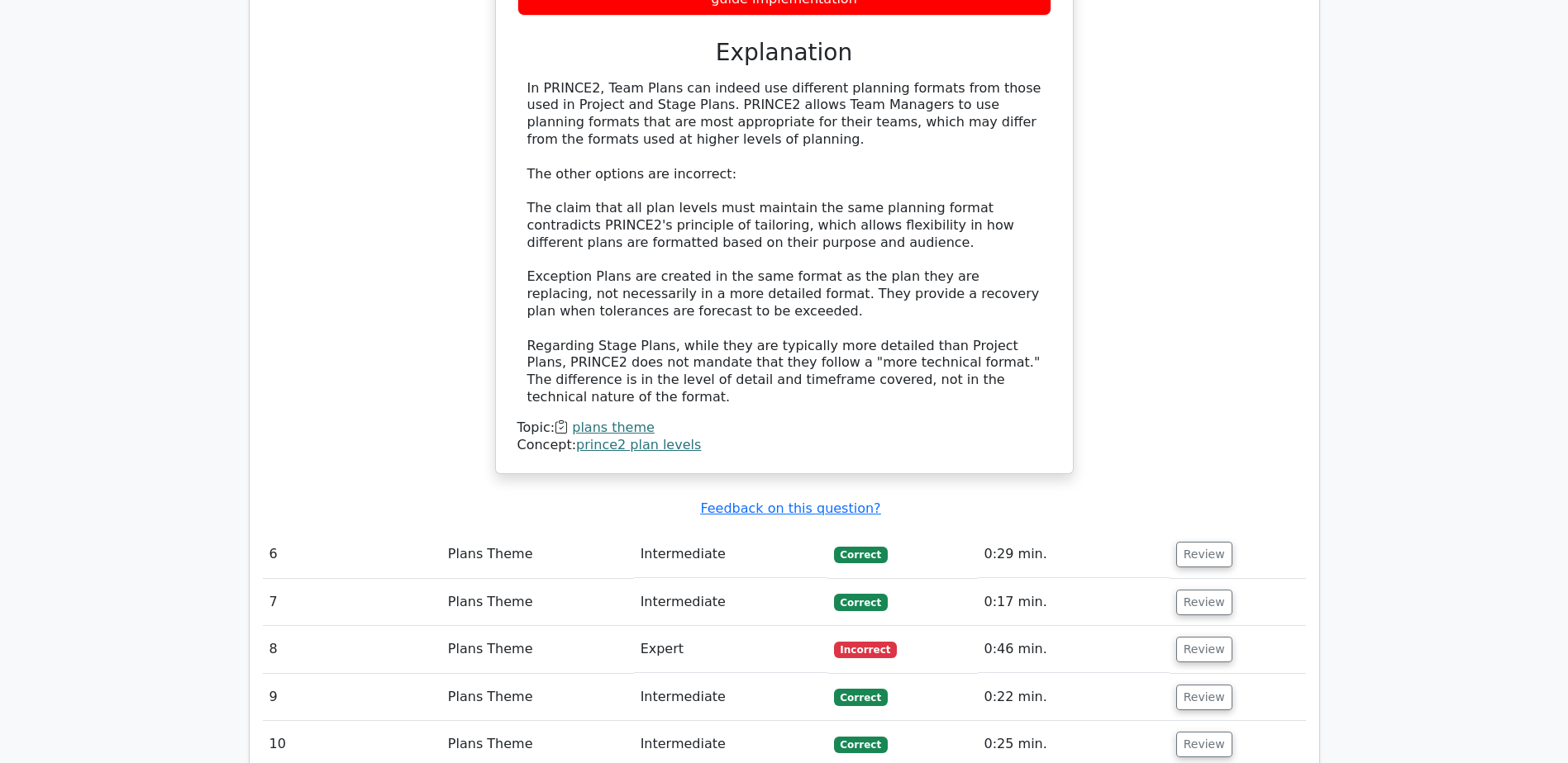
scroll to position [2644, 0]
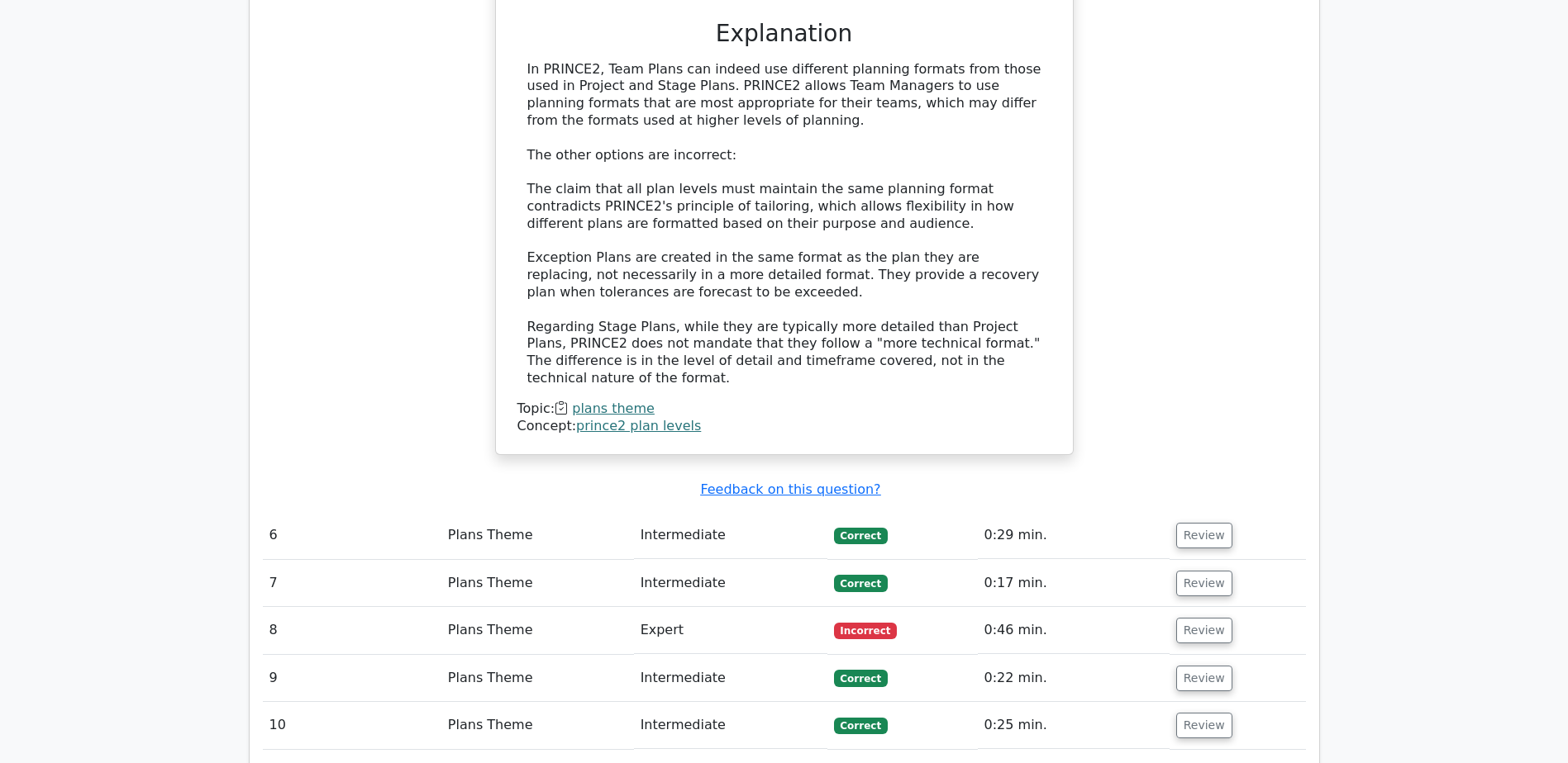
click at [1207, 618] on button "Review" at bounding box center [1203, 631] width 56 height 26
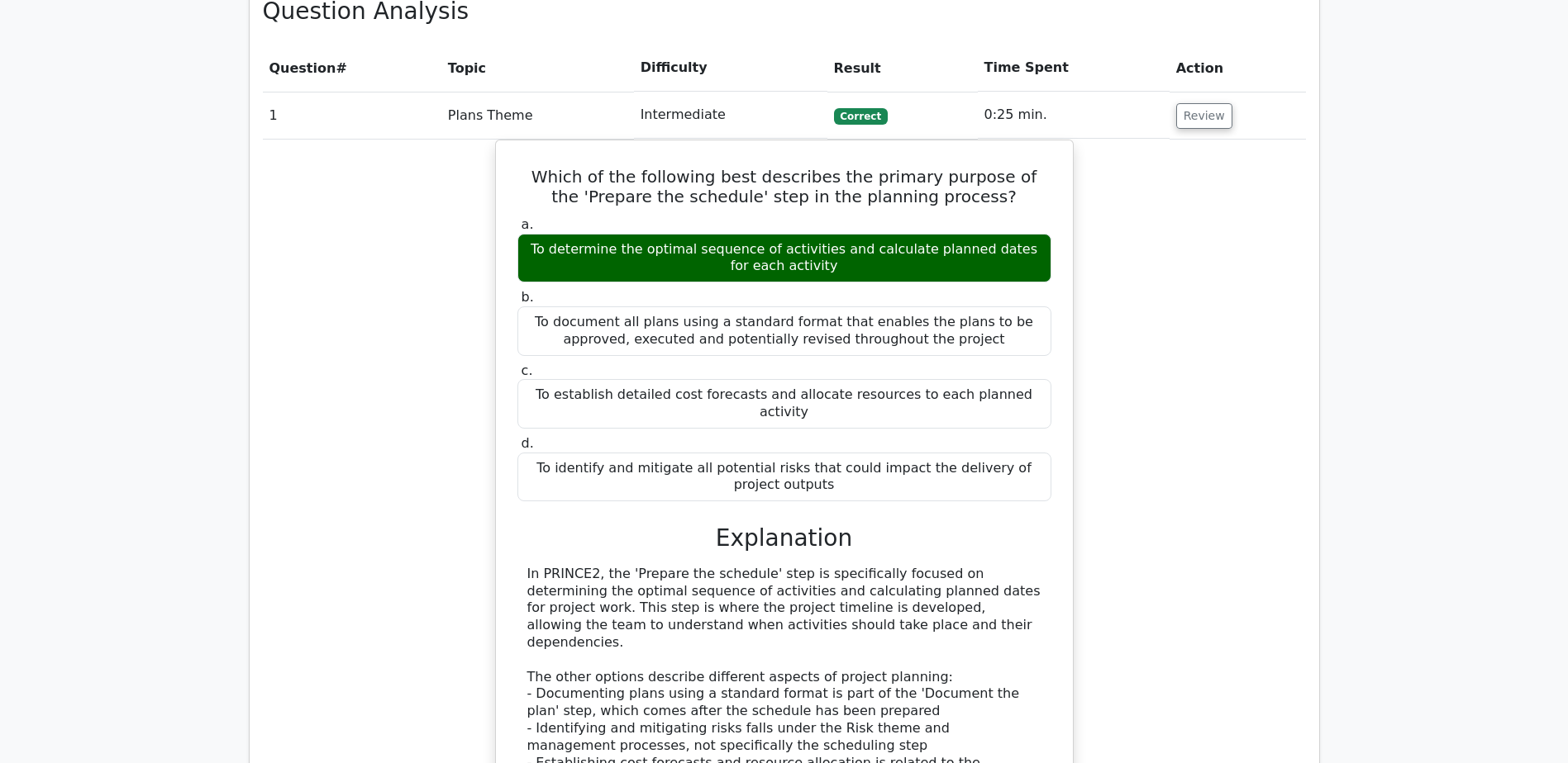
scroll to position [744, 0]
